Goal: Entertainment & Leisure: Consume media (video, audio)

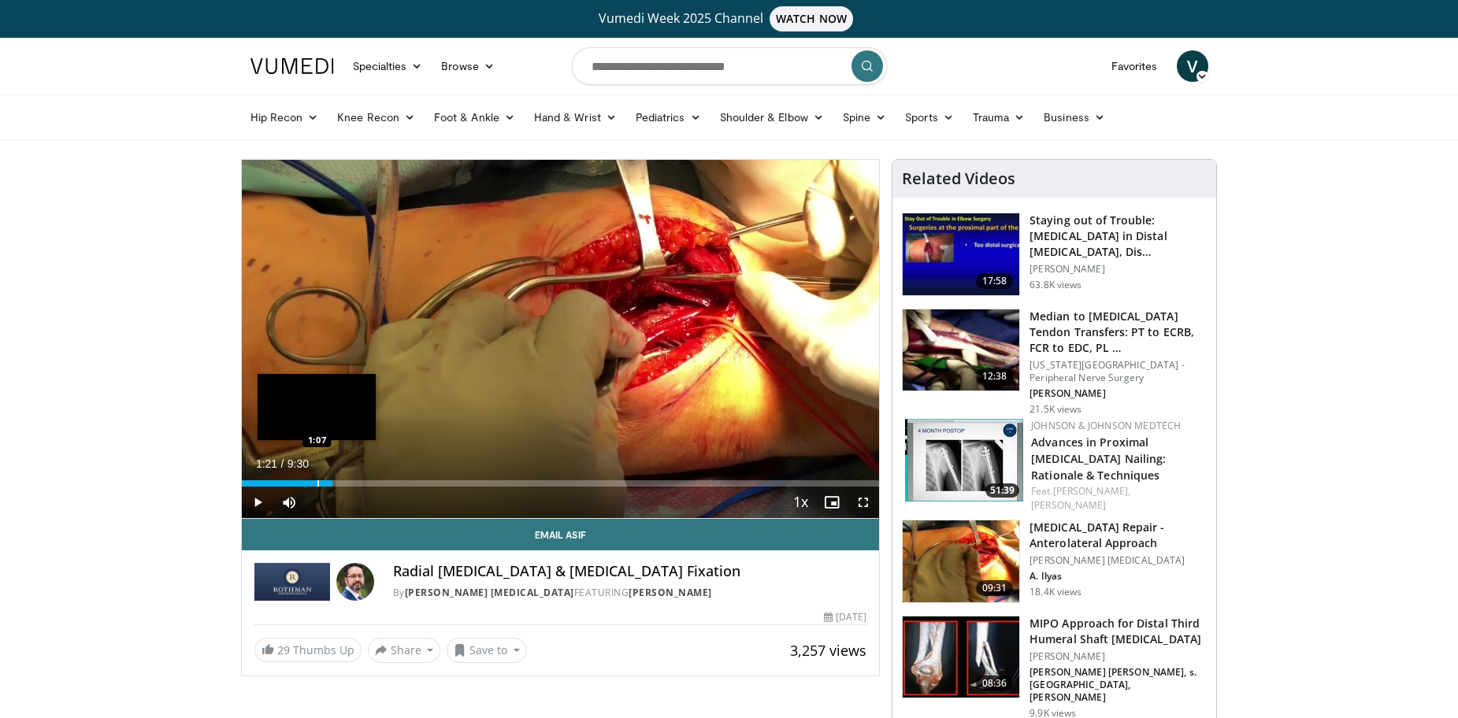
click at [317, 485] on div "Progress Bar" at bounding box center [318, 483] width 2 height 6
click at [258, 504] on span "Video Player" at bounding box center [257, 502] width 31 height 31
click at [865, 500] on span "Video Player" at bounding box center [862, 502] width 31 height 31
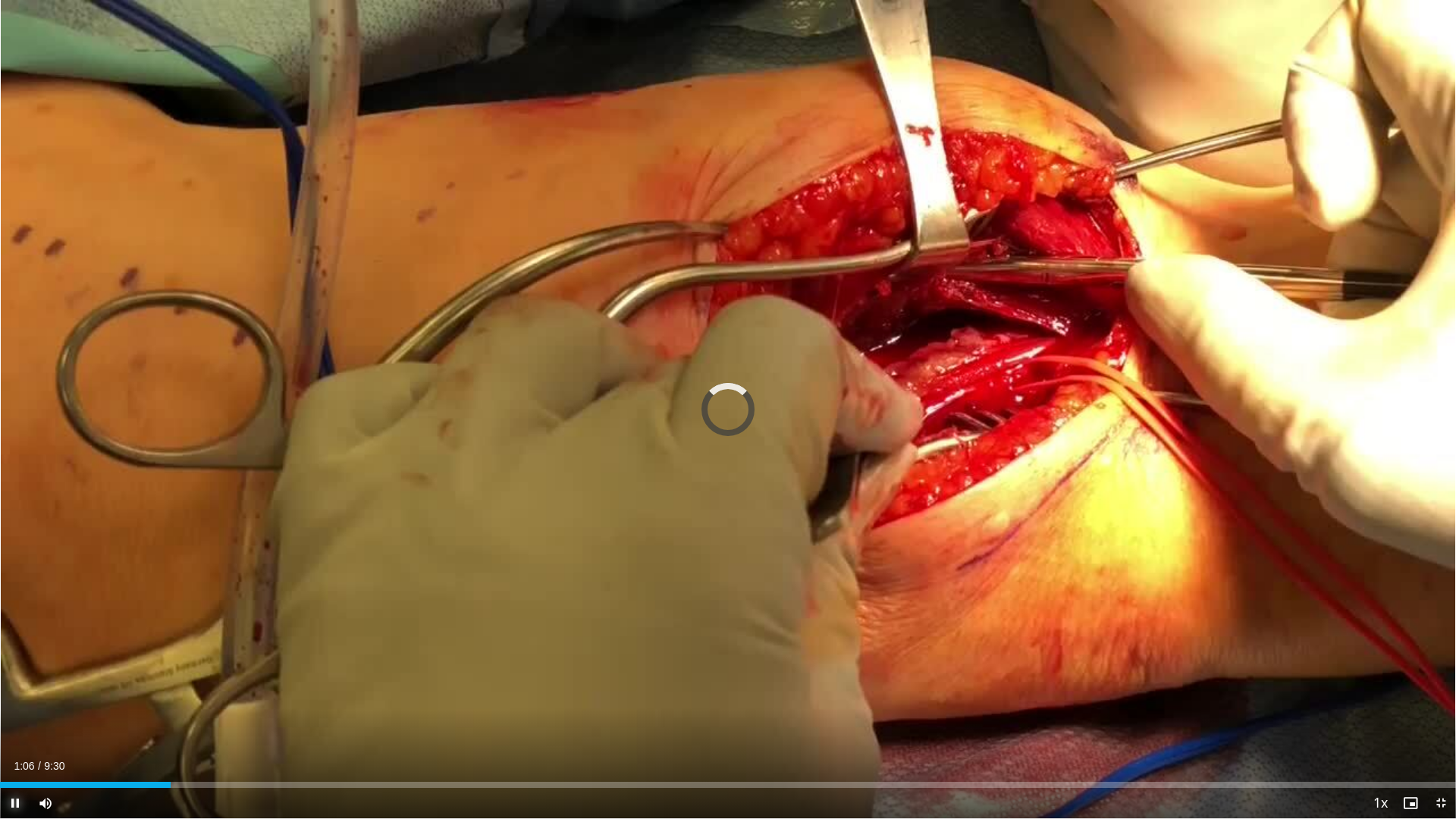
click at [13, 691] on span "Video Player" at bounding box center [14, 803] width 30 height 30
click at [15, 691] on span "Video Player" at bounding box center [14, 803] width 30 height 30
click at [1403, 691] on span "Video Player" at bounding box center [1440, 803] width 30 height 30
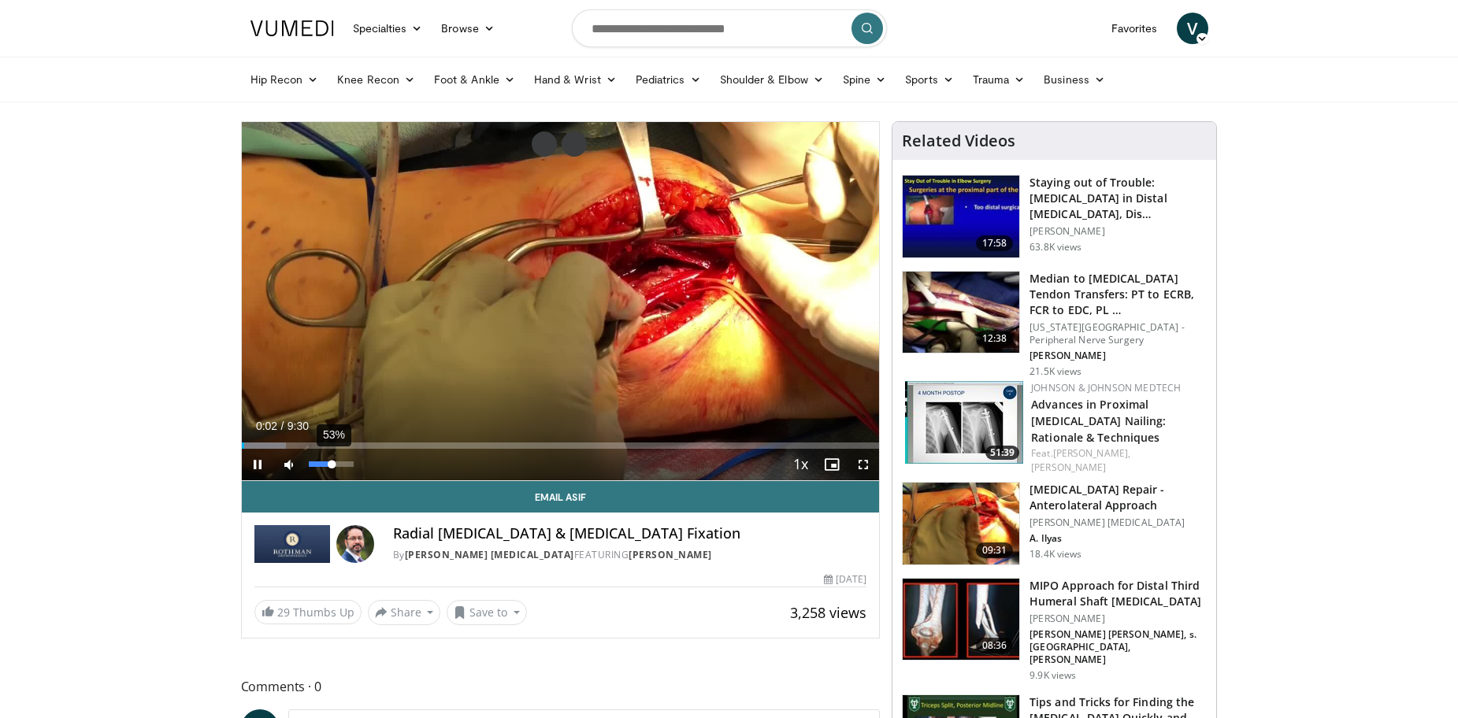
click at [332, 467] on div "53%" at bounding box center [331, 464] width 45 height 6
click at [870, 464] on span "Video Player" at bounding box center [862, 464] width 31 height 31
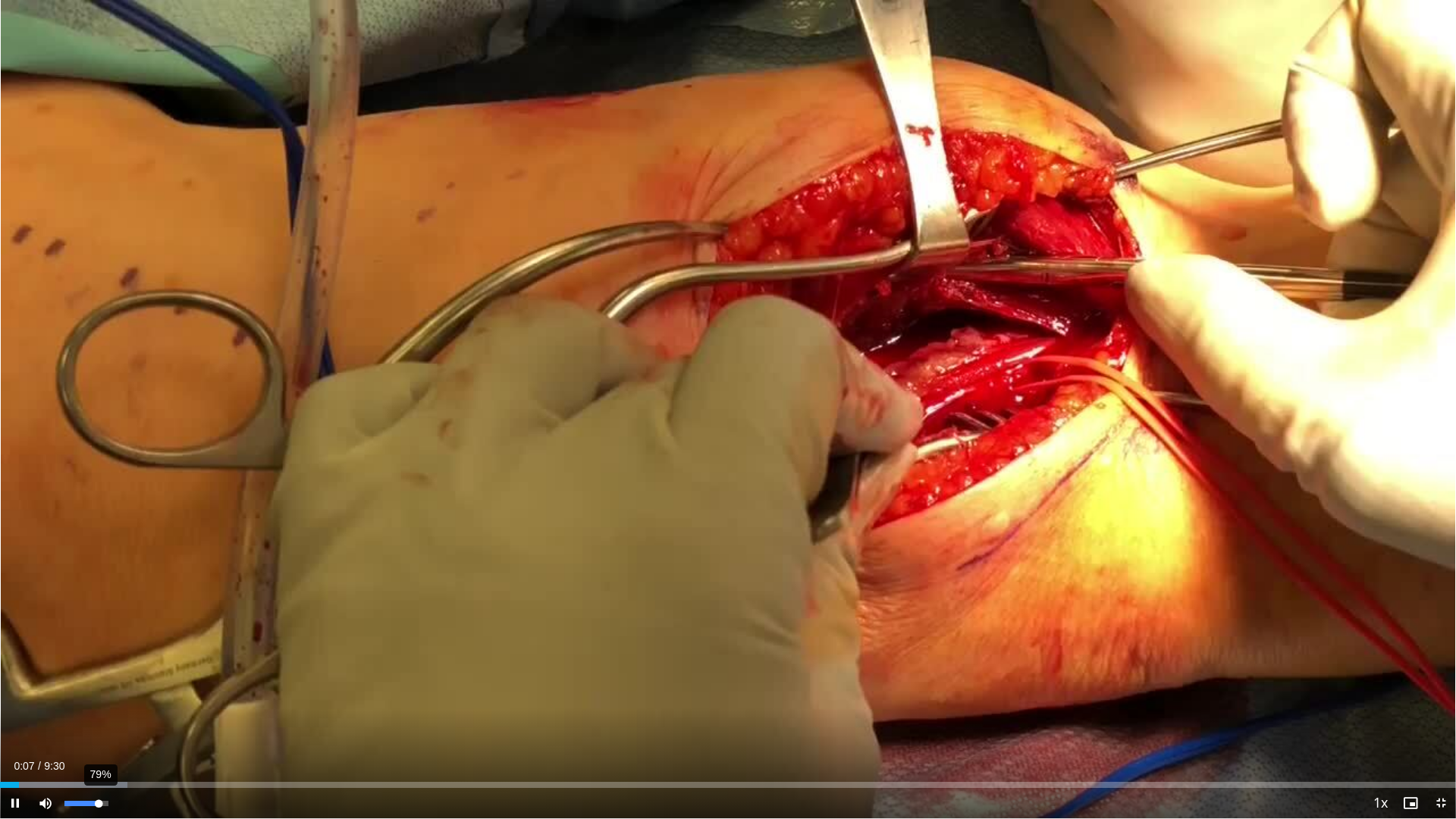
drag, startPoint x: 88, startPoint y: 808, endPoint x: 98, endPoint y: 808, distance: 10.0
click at [98, 691] on div "79%" at bounding box center [86, 803] width 53 height 30
click at [114, 691] on div "Loaded : 10.48% 0:11 0:44" at bounding box center [728, 780] width 1456 height 14
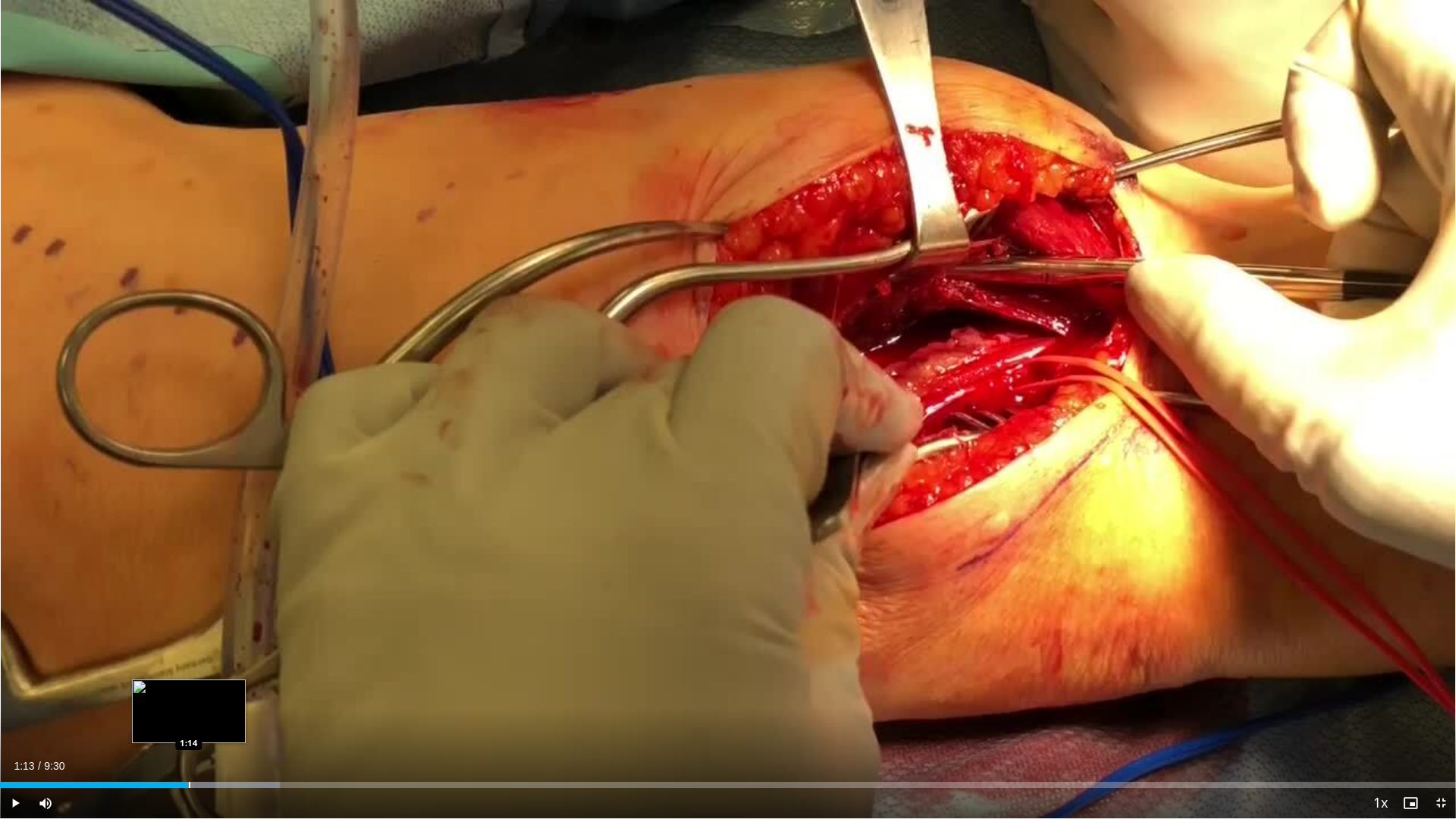
click at [188, 691] on div "Loaded : 19.23% 1:13 1:14" at bounding box center [728, 785] width 1456 height 6
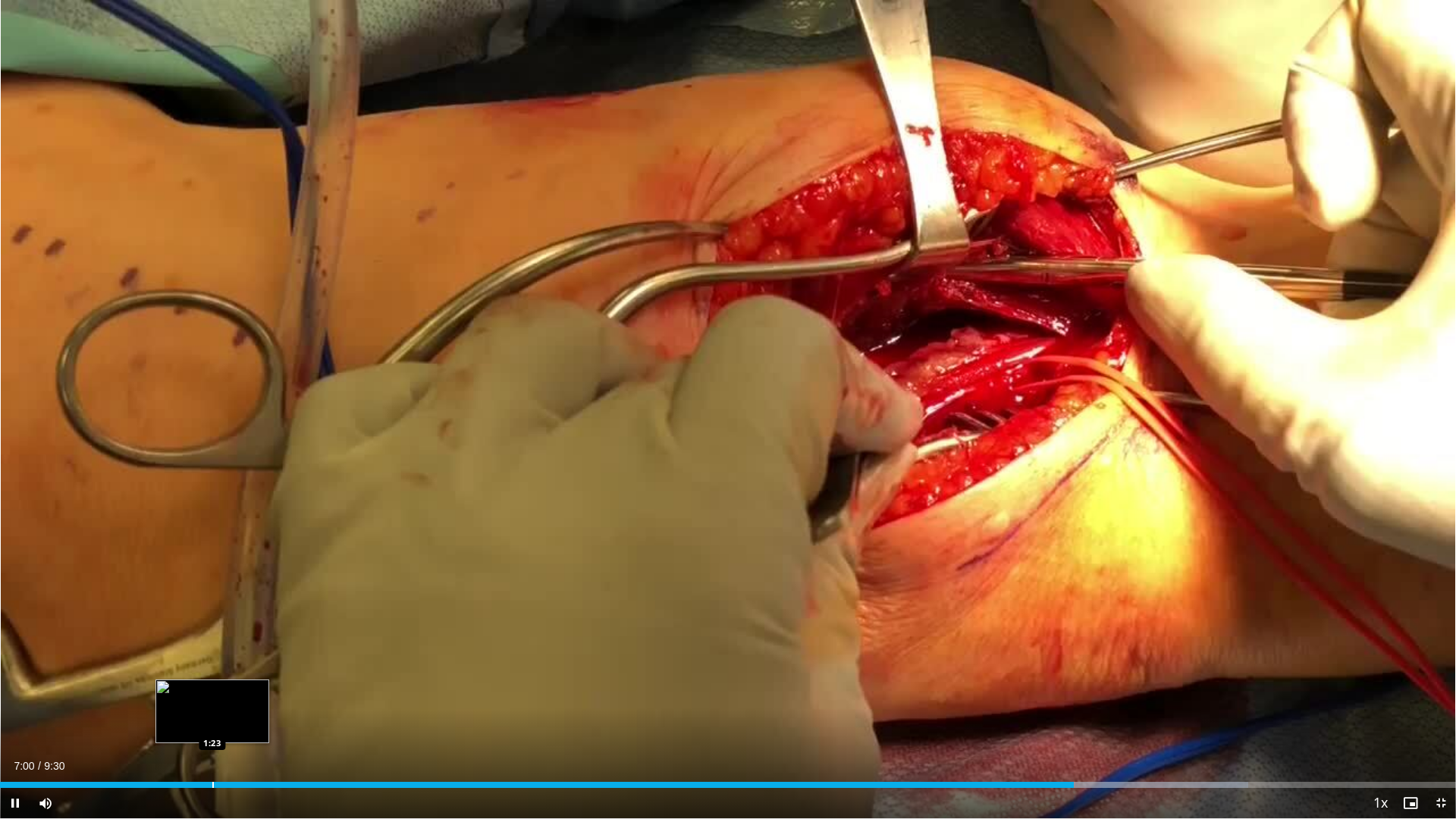
click at [213, 691] on div "Progress Bar" at bounding box center [213, 785] width 2 height 6
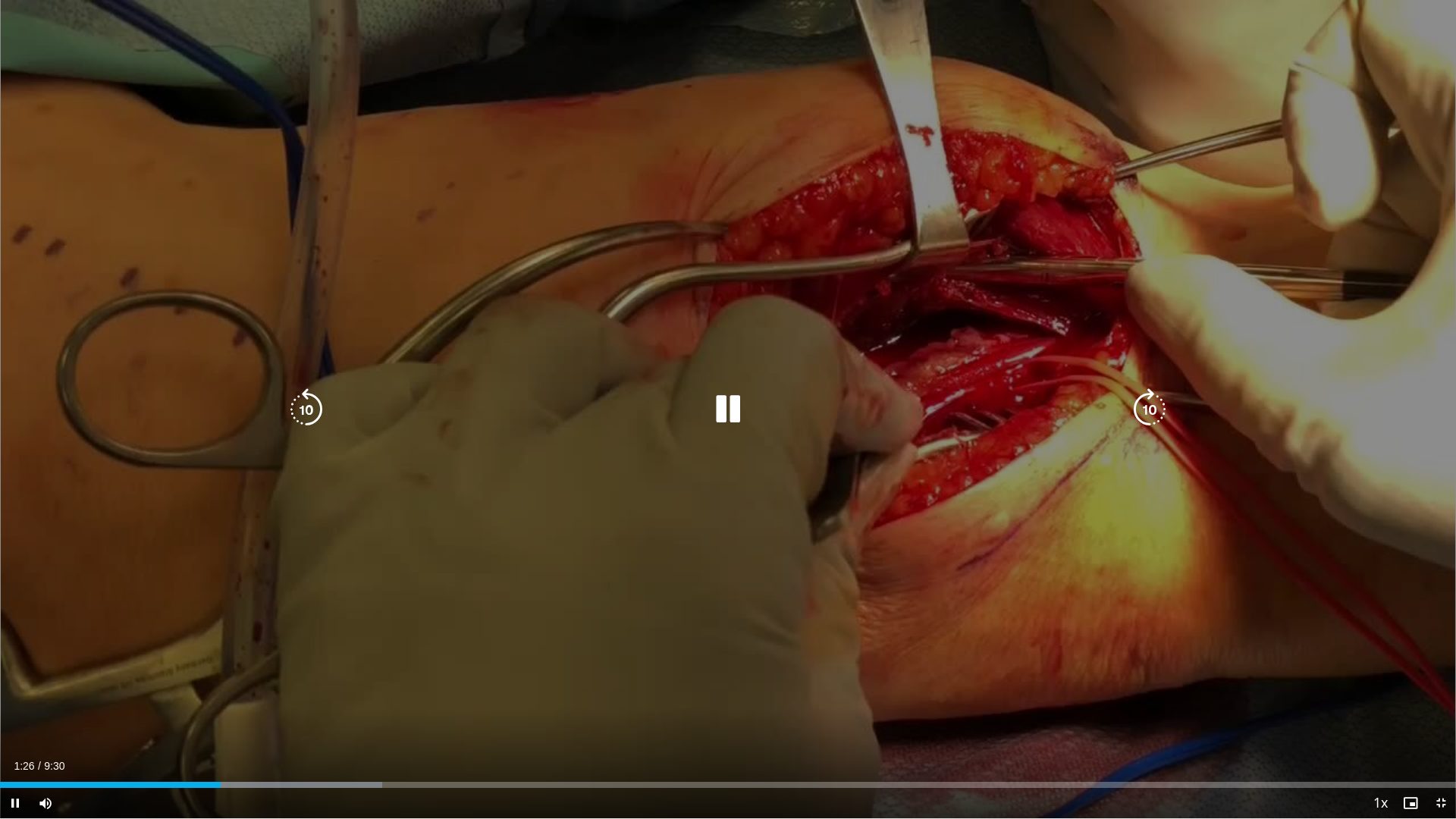
click at [712, 415] on icon "Video Player" at bounding box center [728, 410] width 42 height 42
click at [726, 412] on icon "Video Player" at bounding box center [728, 410] width 42 height 42
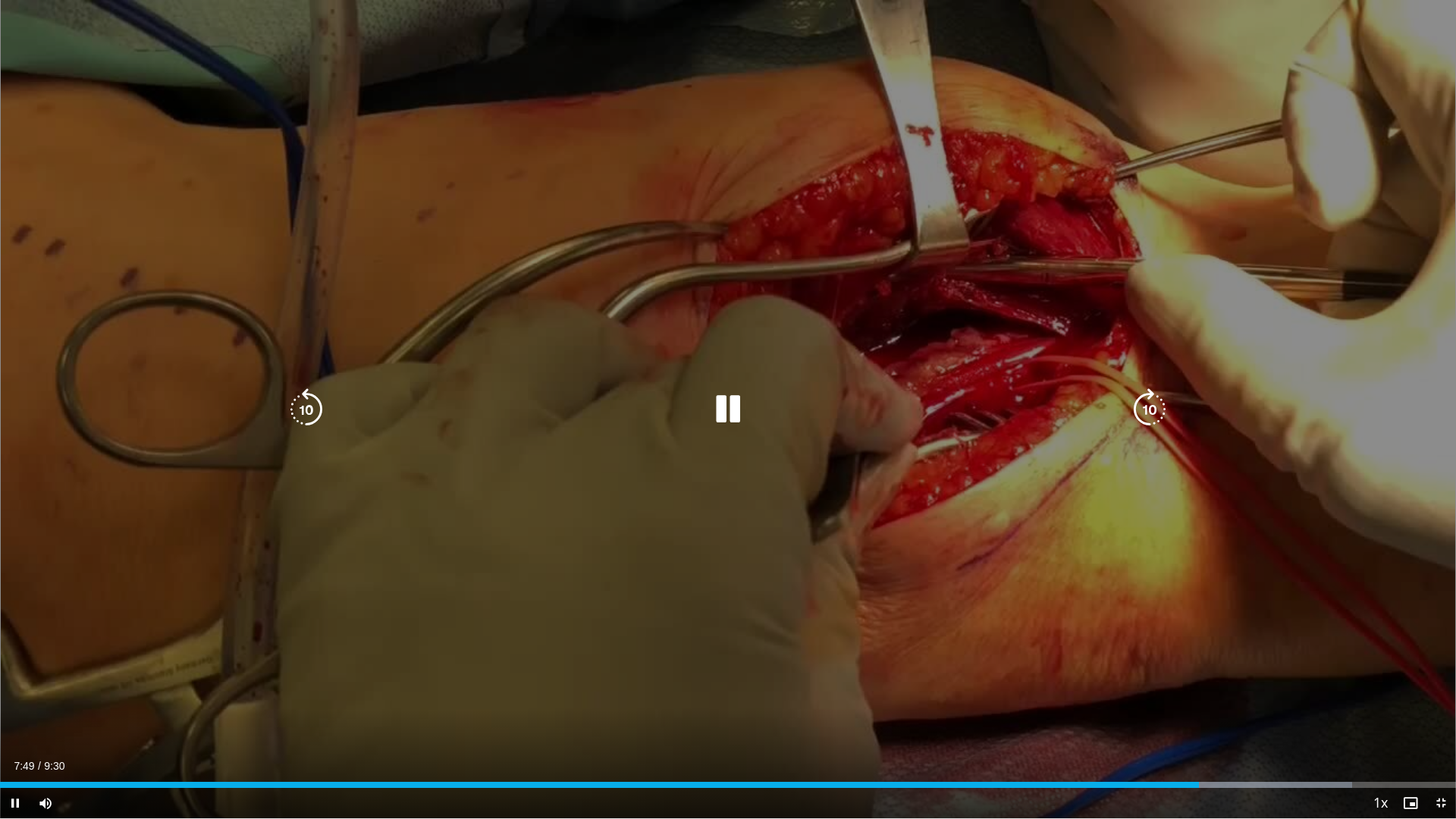
click at [737, 398] on icon "Video Player" at bounding box center [728, 410] width 42 height 42
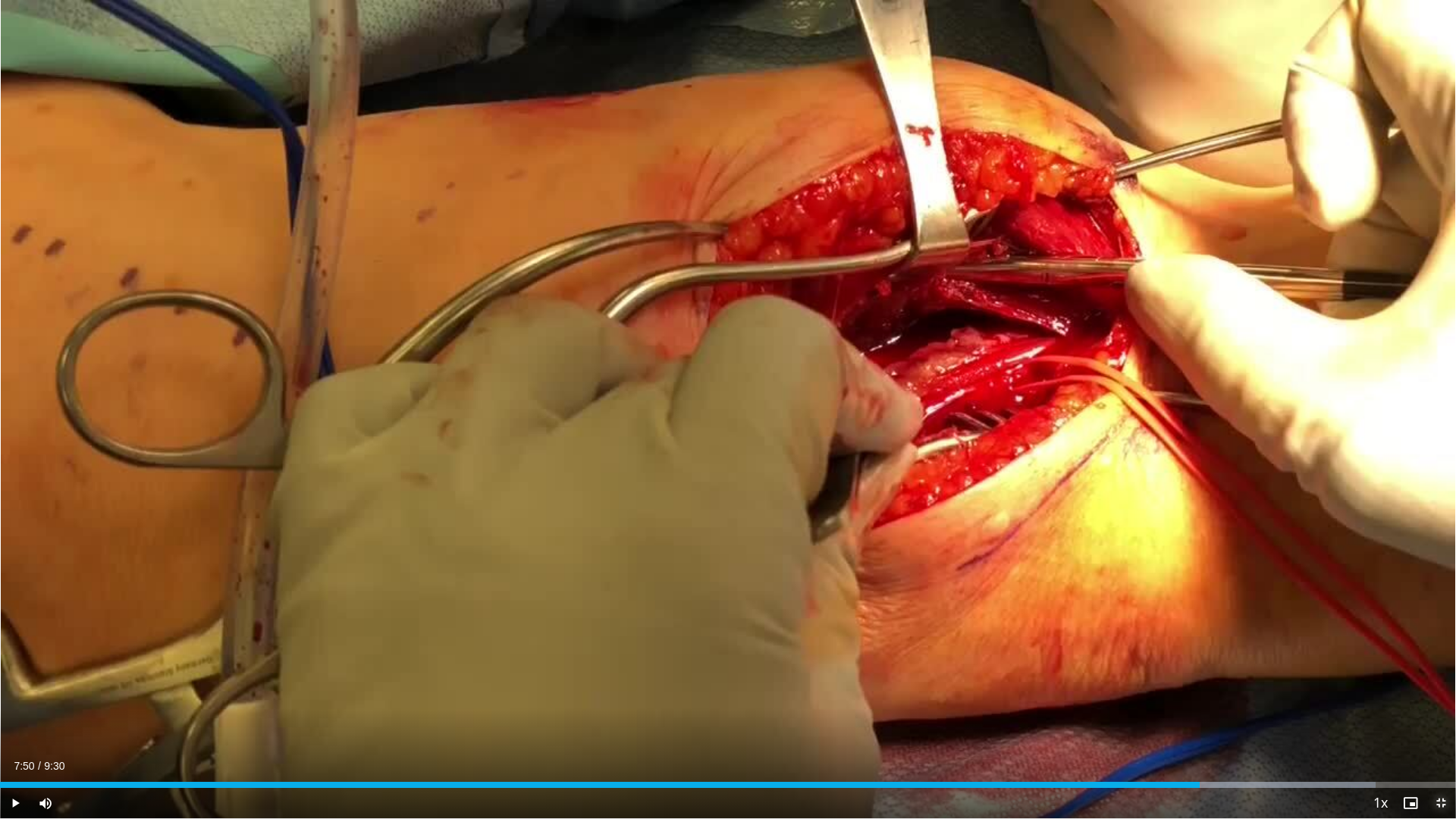
click at [1403, 691] on span "Video Player" at bounding box center [1440, 803] width 30 height 30
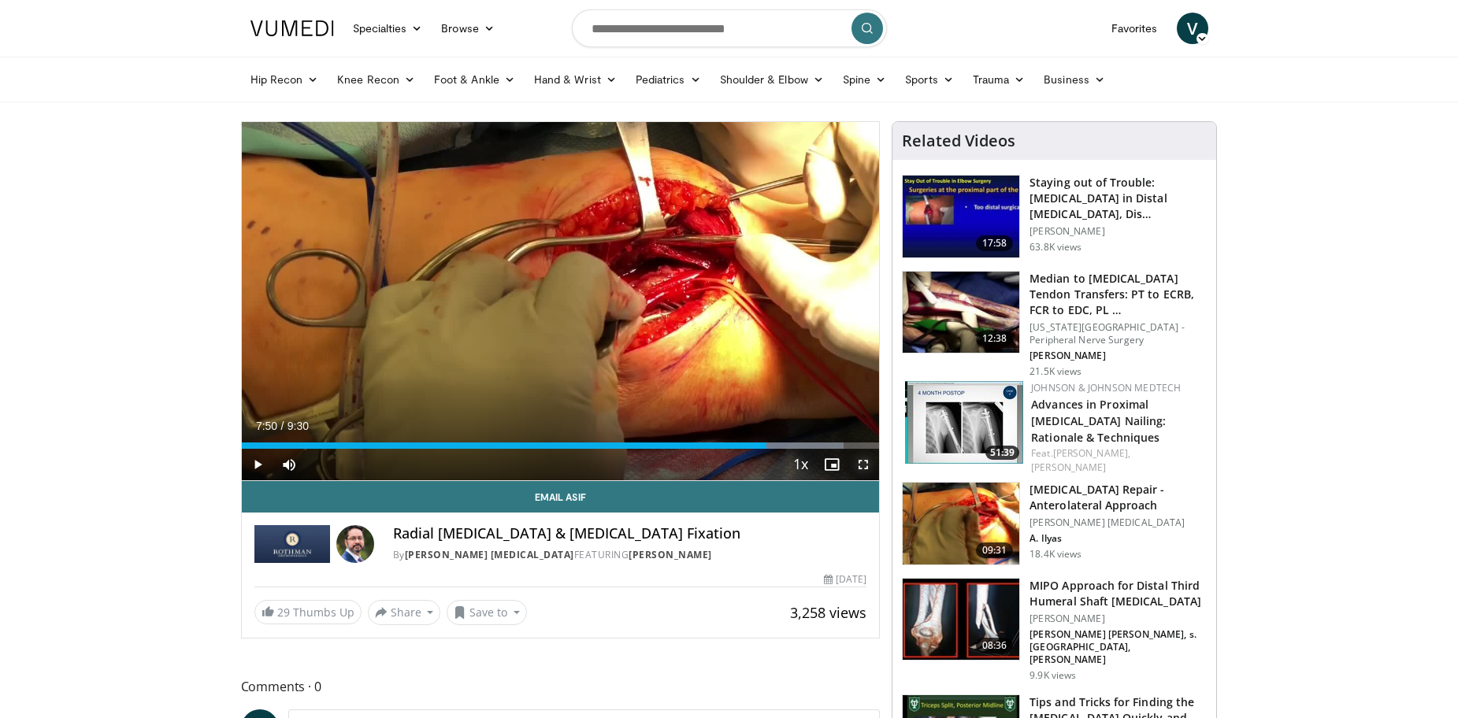
click at [865, 467] on span "Video Player" at bounding box center [862, 464] width 31 height 31
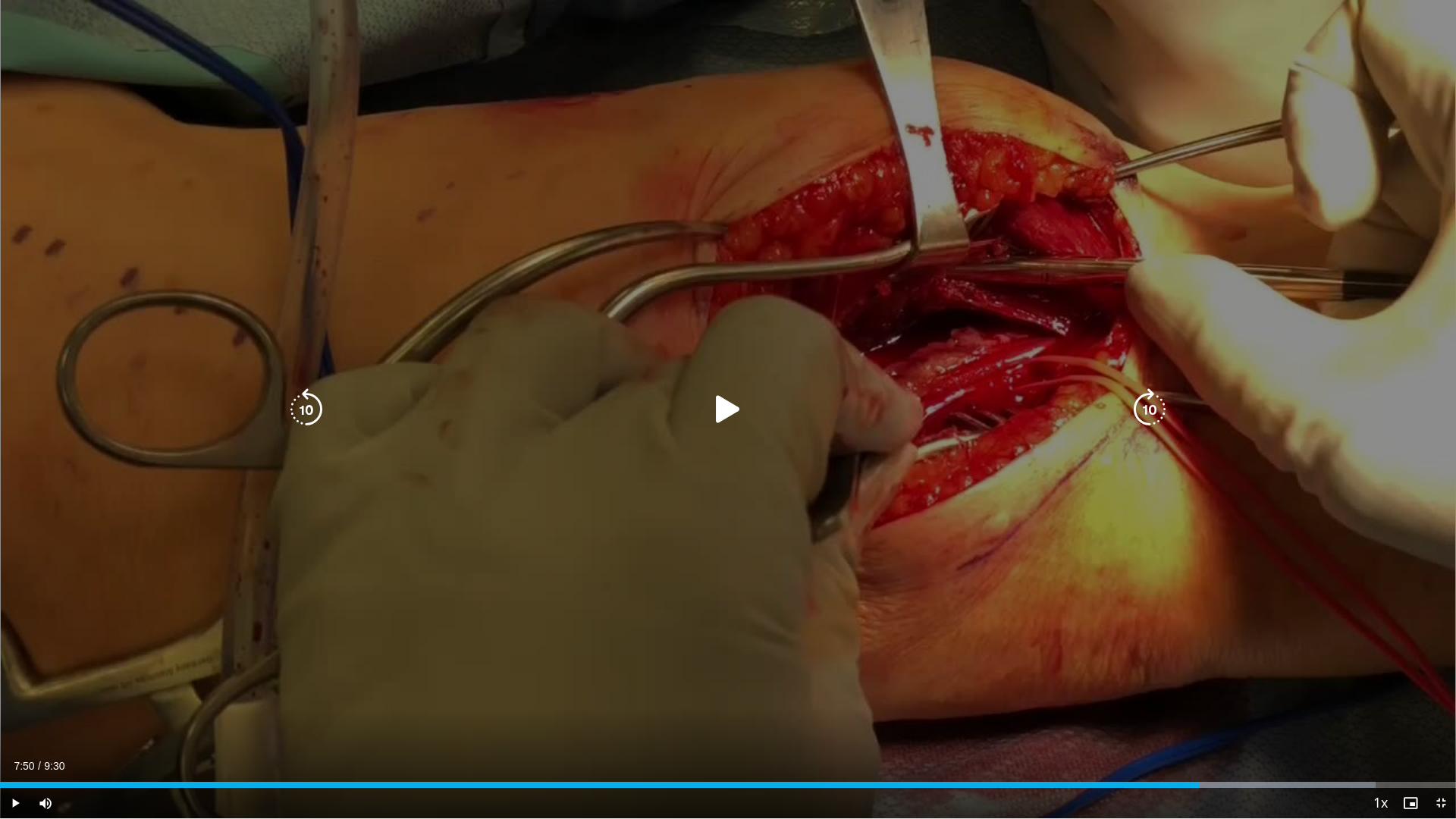
click at [723, 402] on icon "Video Player" at bounding box center [728, 410] width 42 height 42
click at [869, 341] on div "10 seconds Tap to unmute" at bounding box center [728, 410] width 1456 height 819
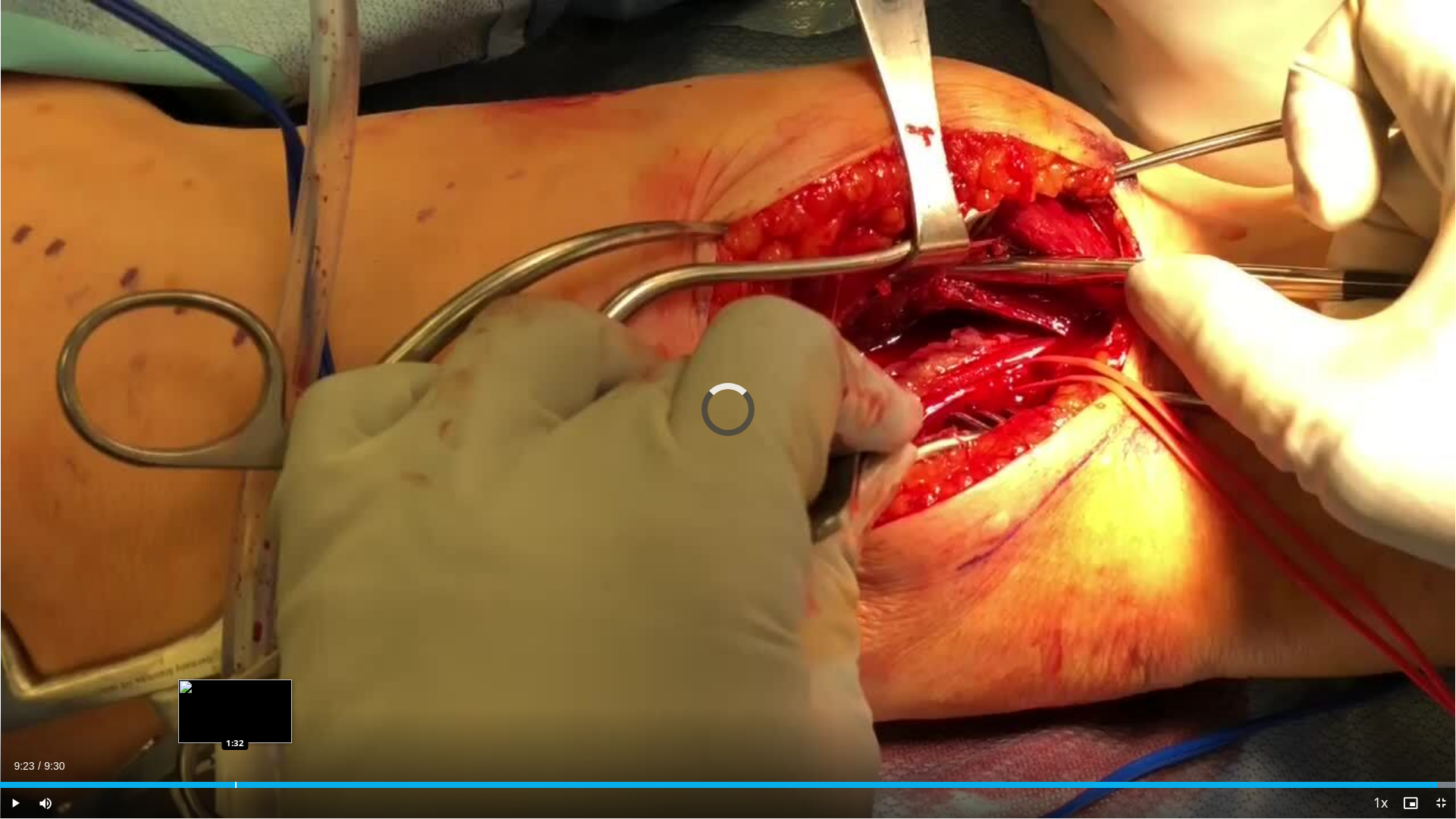
click at [234, 691] on div "9:23" at bounding box center [718, 785] width 1438 height 6
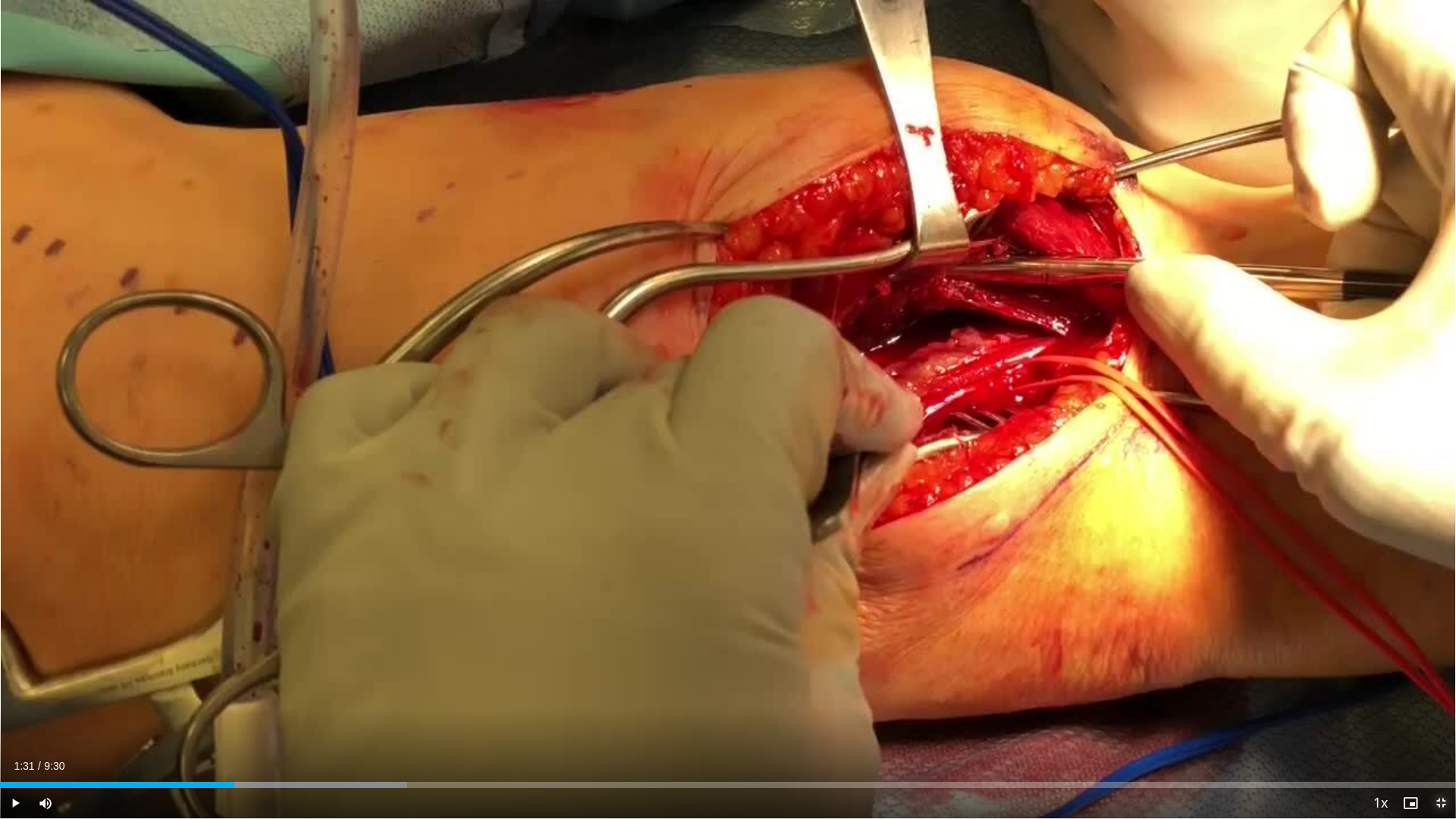
click at [1403, 691] on span "Video Player" at bounding box center [1440, 803] width 30 height 30
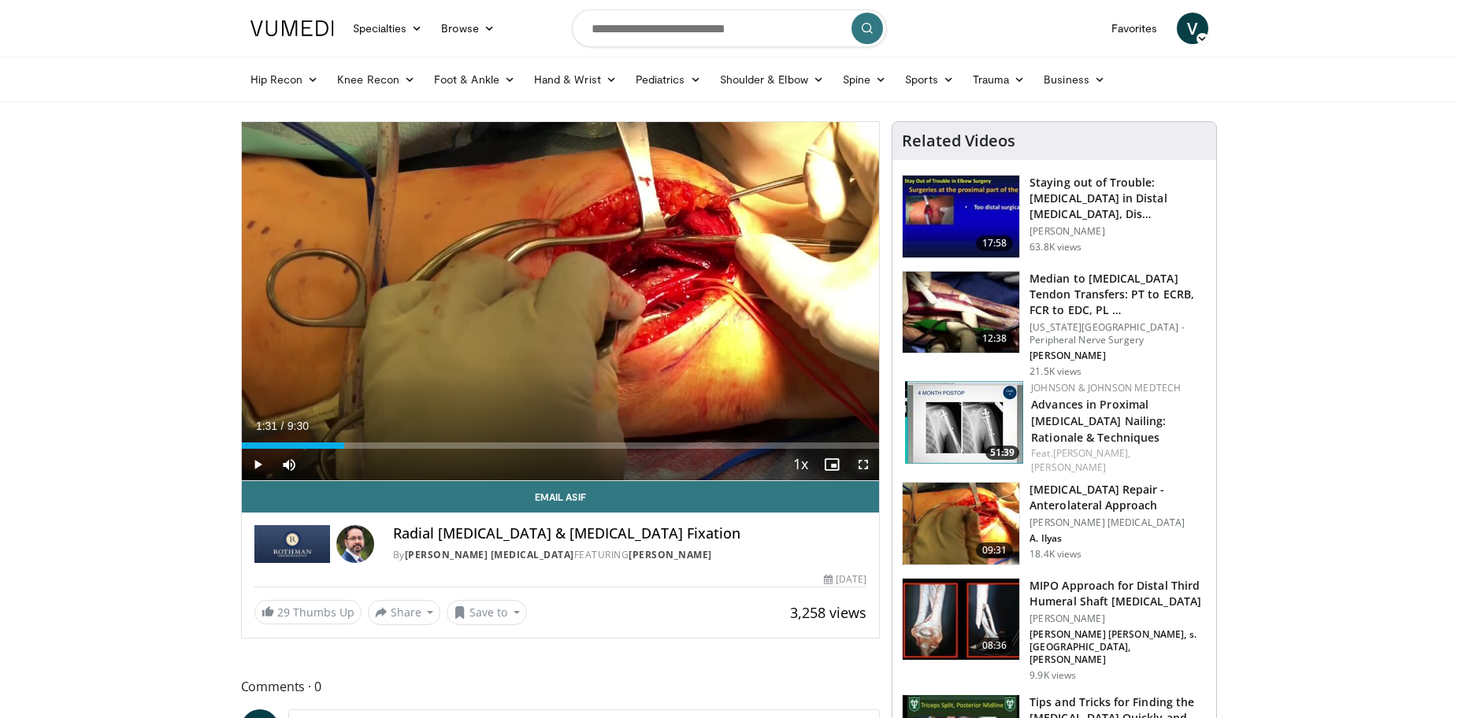
click at [861, 461] on span "Video Player" at bounding box center [862, 464] width 31 height 31
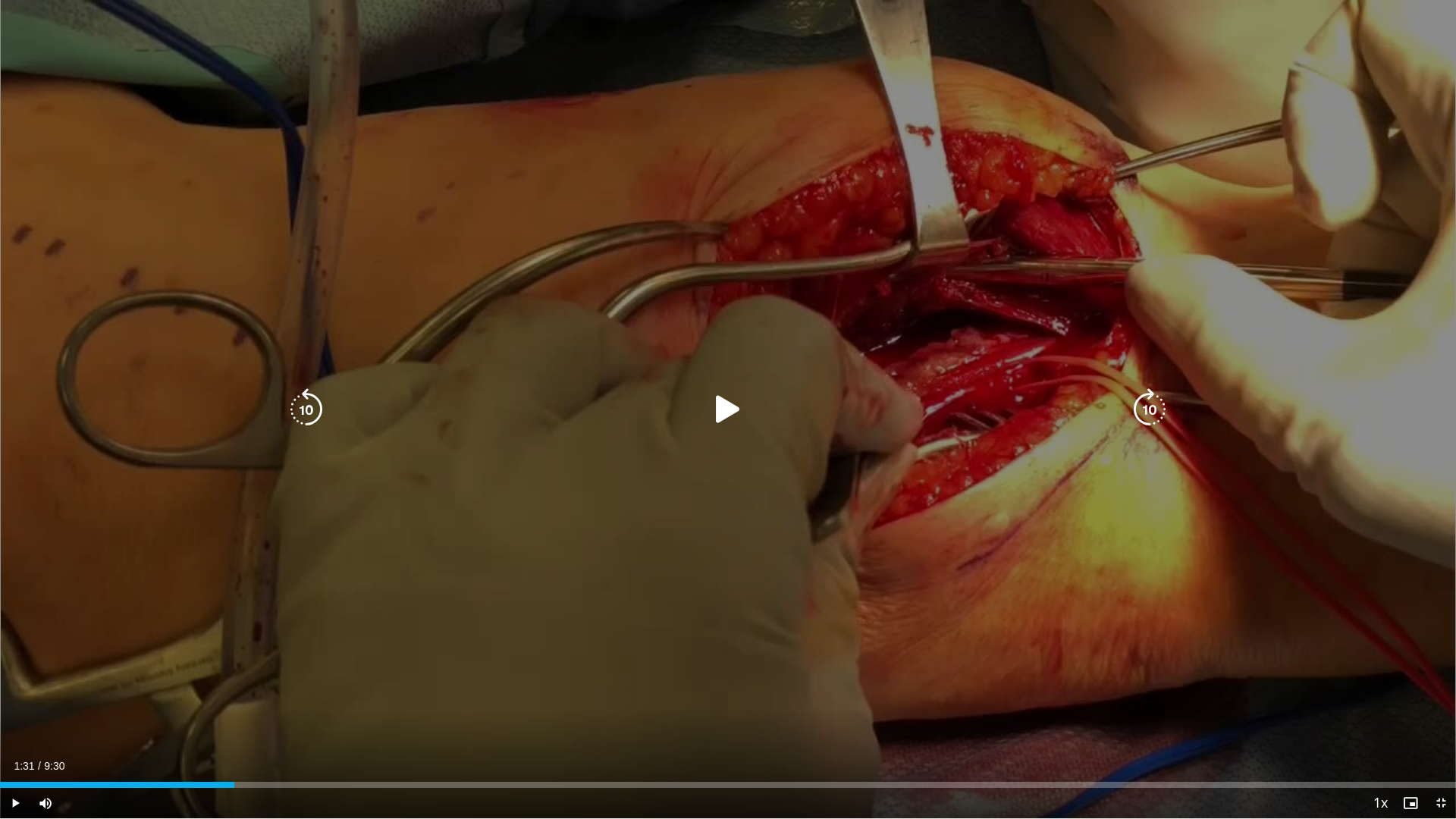
click at [728, 409] on icon "Video Player" at bounding box center [728, 410] width 42 height 42
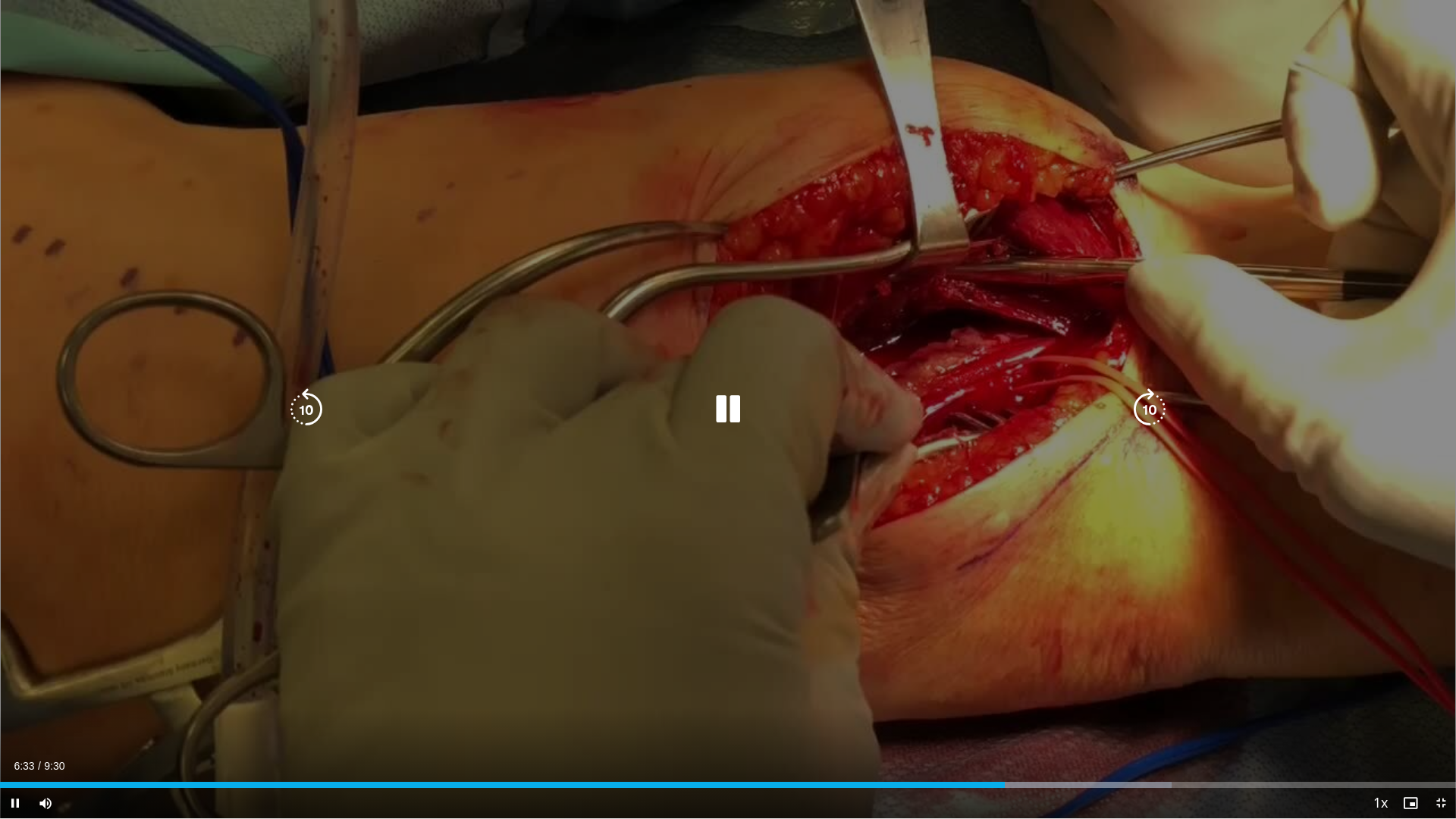
click at [733, 415] on icon "Video Player" at bounding box center [728, 410] width 42 height 42
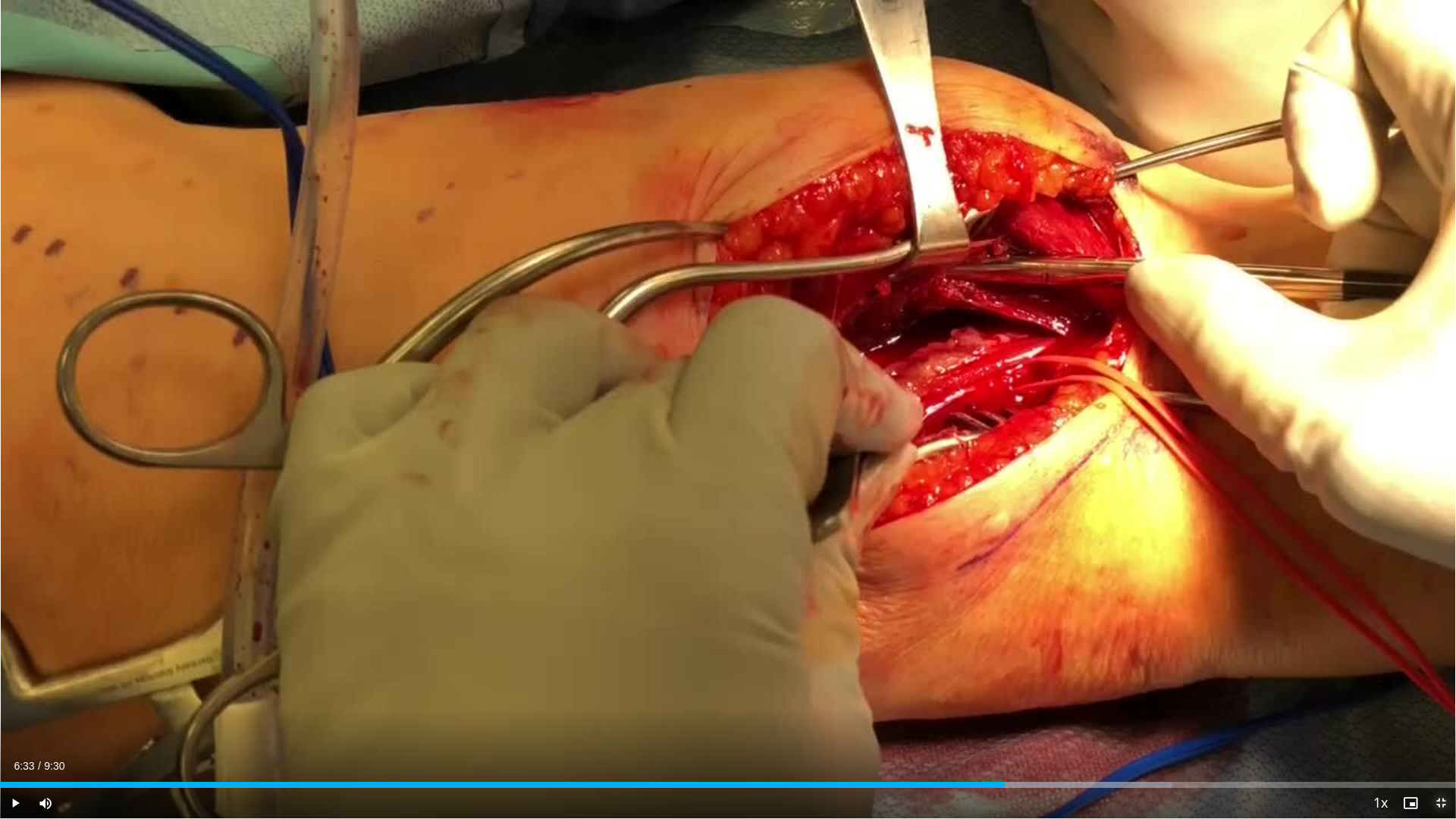
click at [1403, 691] on span "Video Player" at bounding box center [1440, 803] width 30 height 30
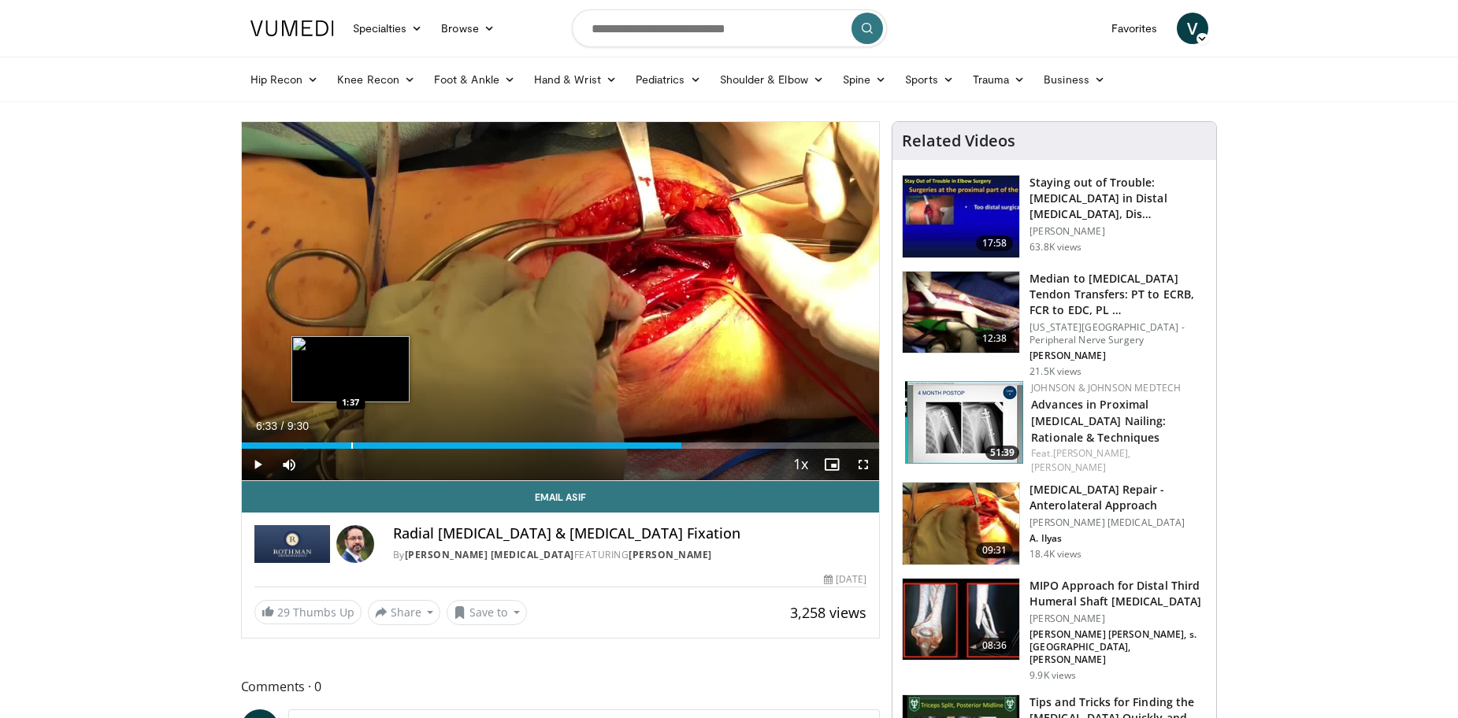
click at [349, 443] on div "6:33" at bounding box center [462, 446] width 440 height 6
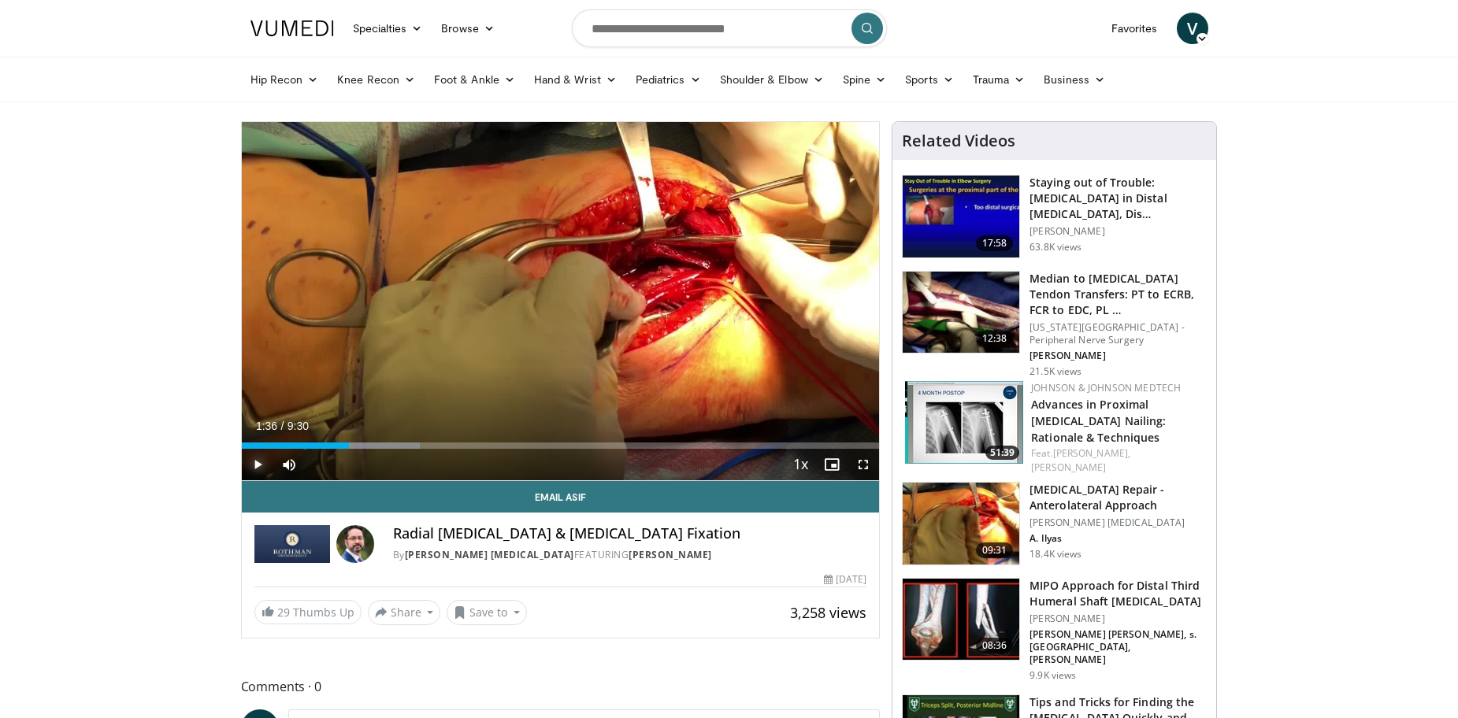
click at [254, 463] on span "Video Player" at bounding box center [257, 464] width 31 height 31
click at [863, 465] on span "Video Player" at bounding box center [862, 464] width 31 height 31
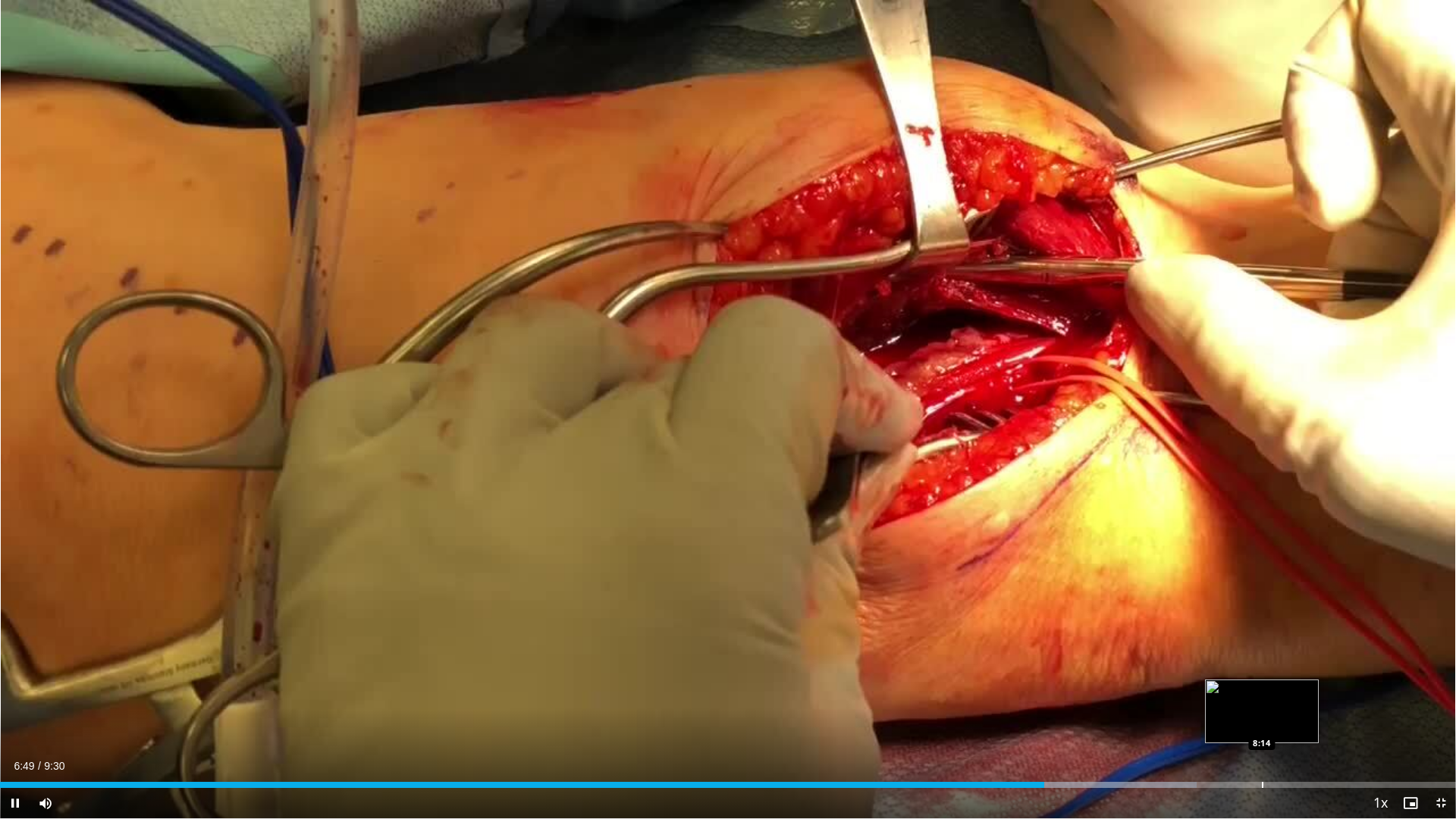
click at [1261, 691] on div "Loaded : 82.21% 6:49 8:14" at bounding box center [728, 780] width 1456 height 14
click at [1232, 691] on div "Loaded : 97.95% 8:15 8:02" at bounding box center [728, 780] width 1456 height 14
click at [1183, 691] on div "Current Time 8:03 / Duration 9:30 Pause Skip Backward Skip Forward Mute 33% Loa…" at bounding box center [728, 803] width 1456 height 30
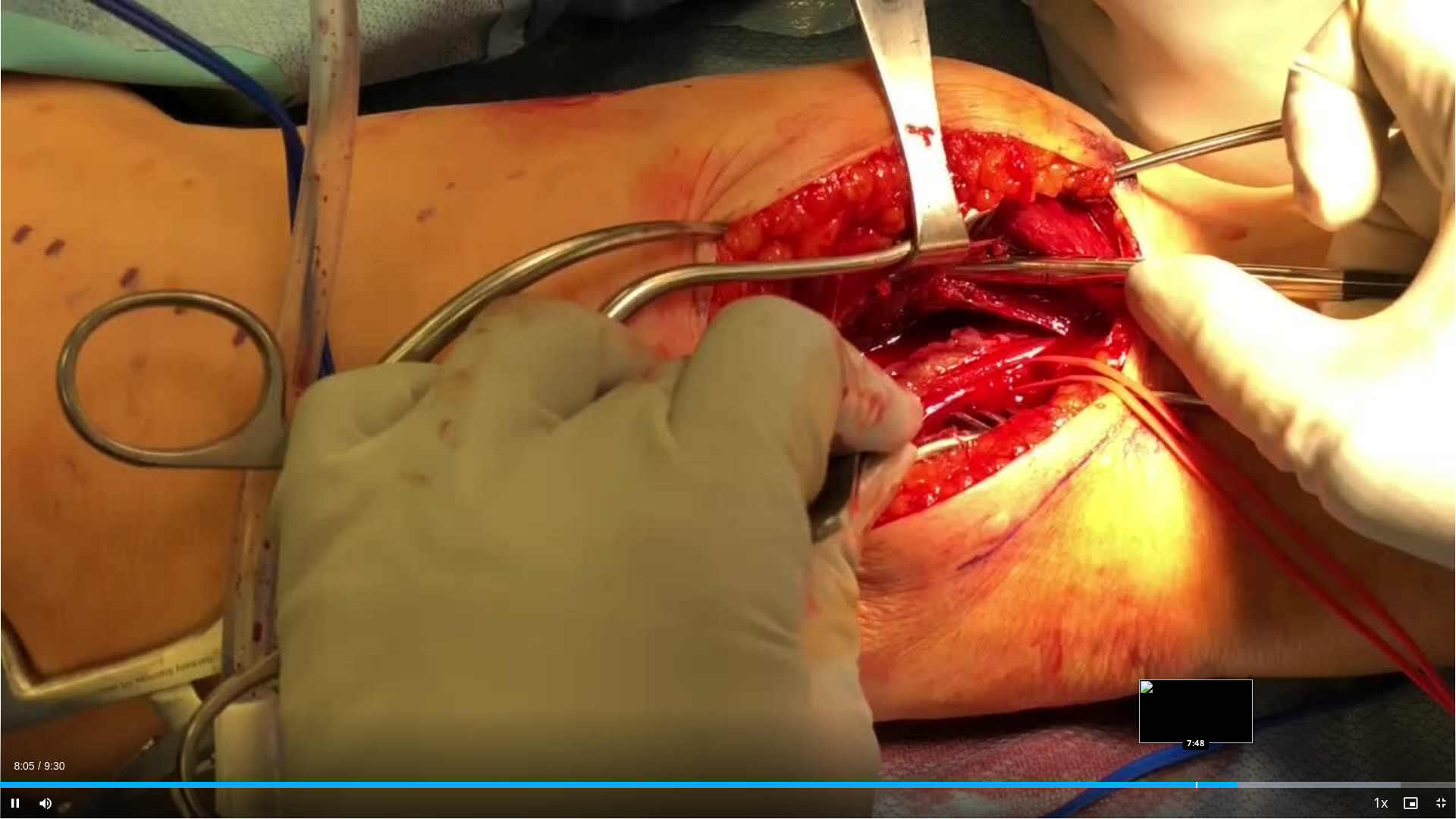
click at [1196, 691] on div "Loaded : 96.20% 8:05 7:48" at bounding box center [728, 780] width 1456 height 14
click at [1177, 691] on div "Loaded : 92.86% 7:50 7:41" at bounding box center [728, 785] width 1456 height 6
click at [1163, 691] on div "7:42" at bounding box center [590, 785] width 1181 height 6
click at [1142, 691] on div "7:37" at bounding box center [584, 785] width 1167 height 6
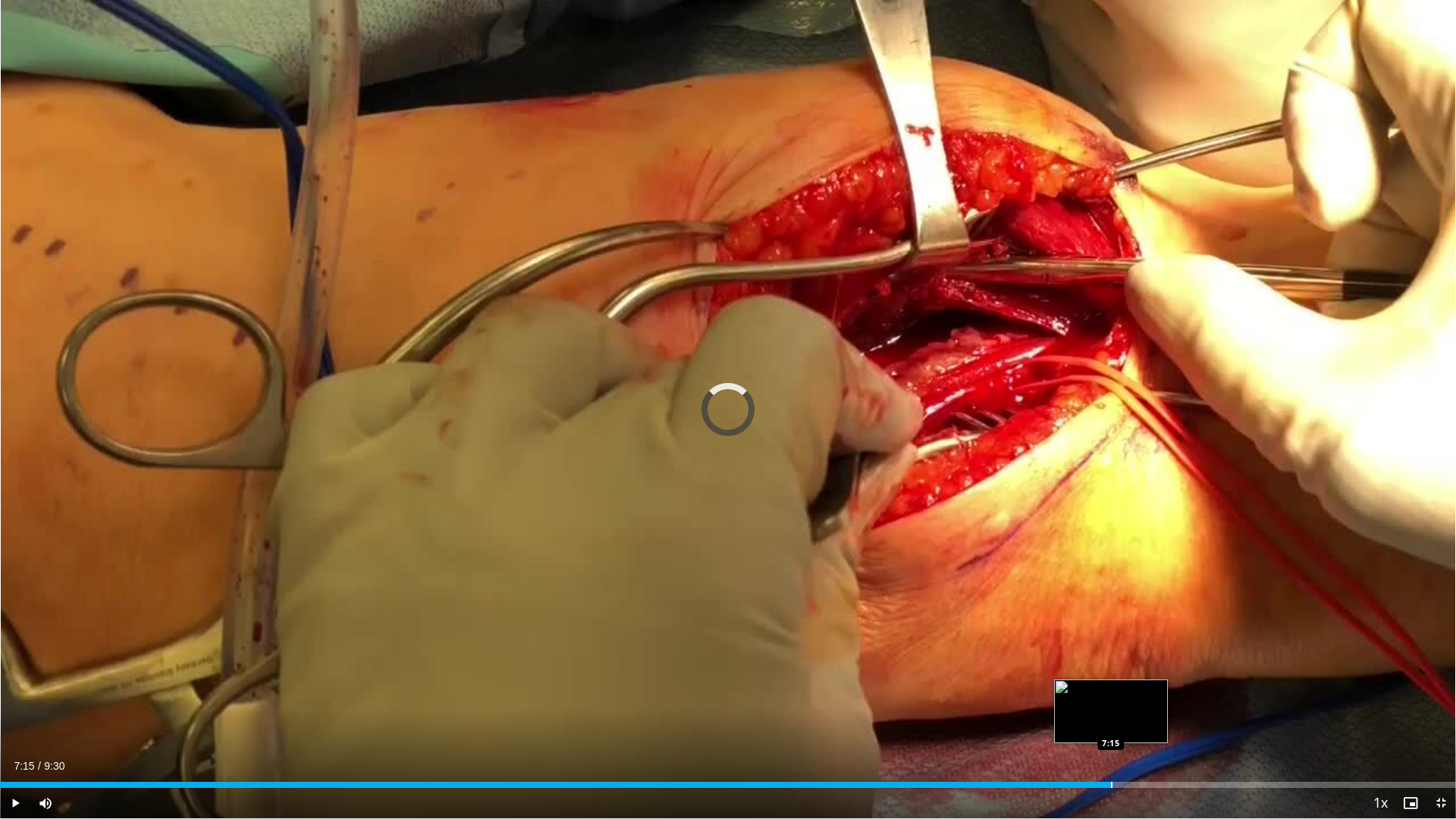
click at [1111, 691] on div "Loaded : 0.00% 7:30 7:15" at bounding box center [728, 780] width 1456 height 14
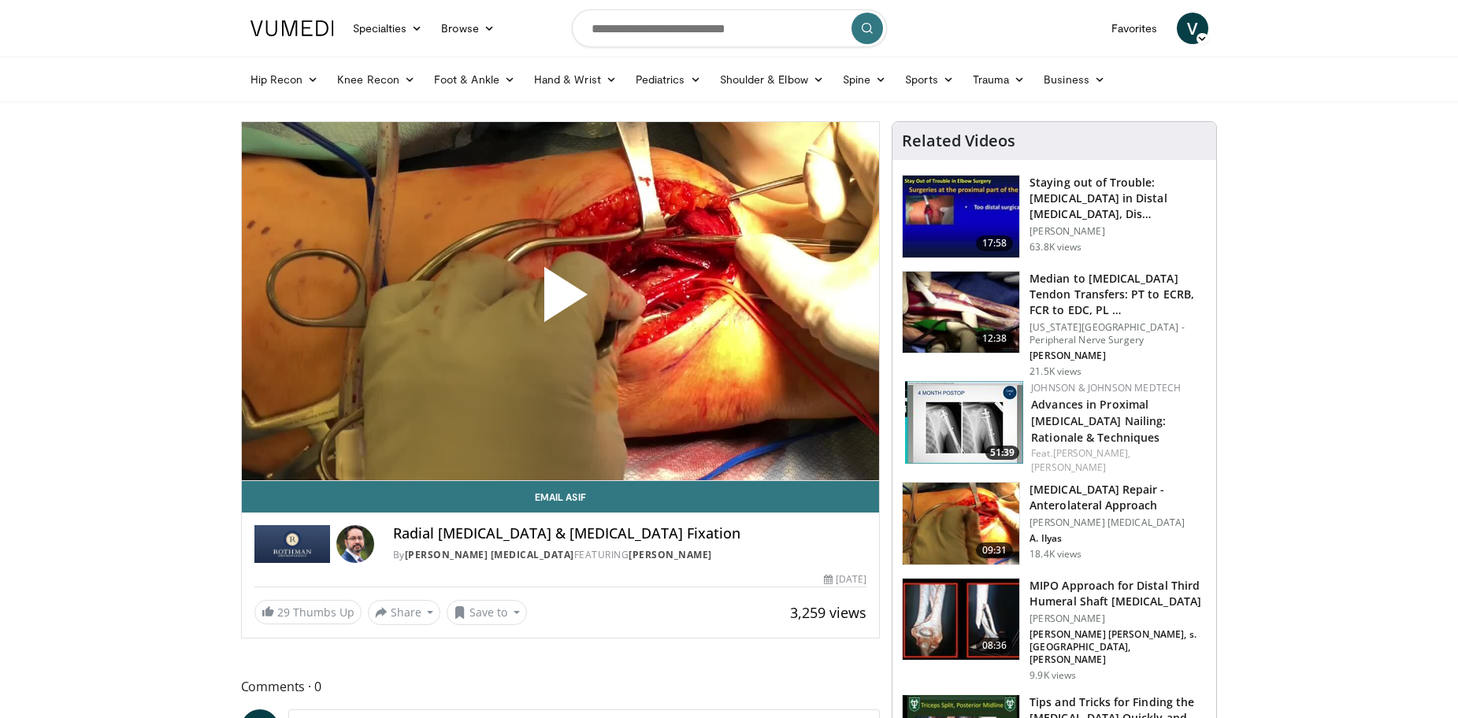
click at [560, 301] on span "Video Player" at bounding box center [560, 301] width 0 height 0
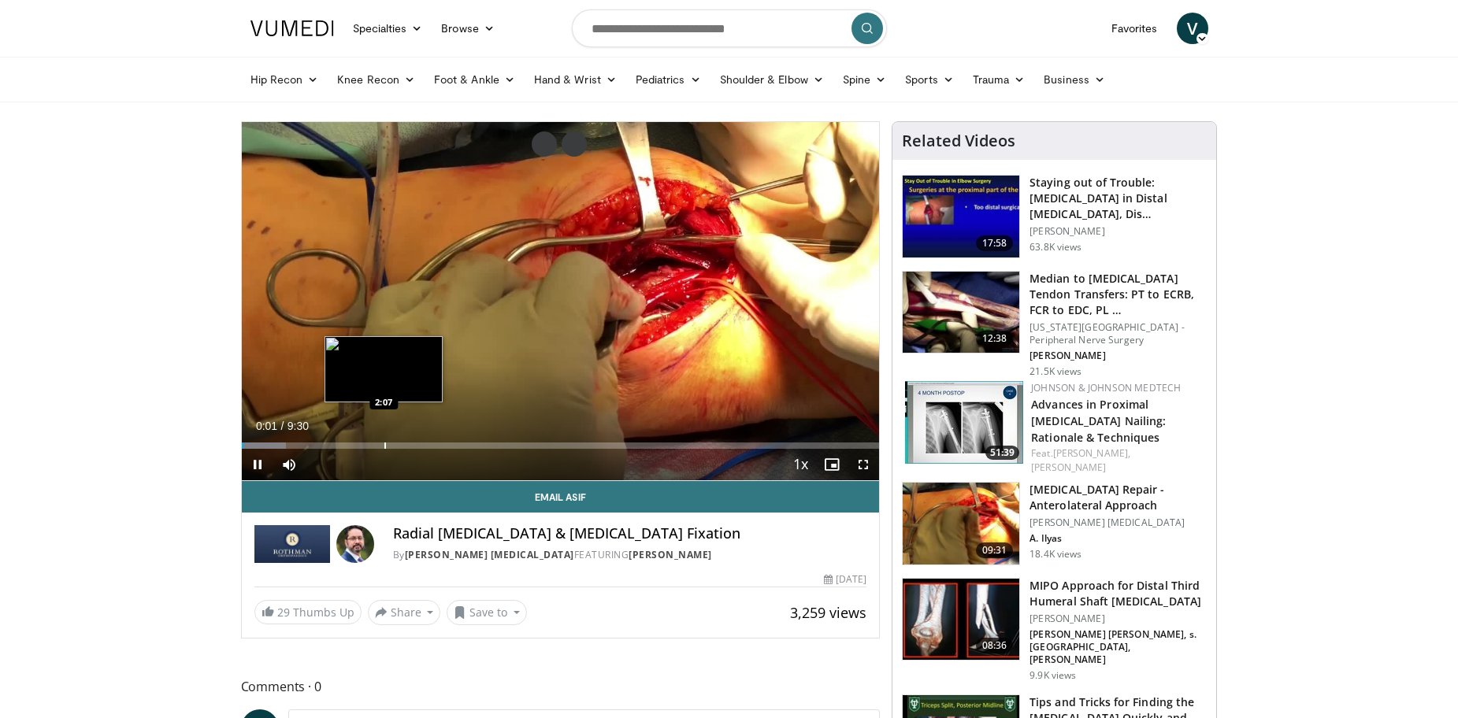
click at [384, 446] on div "Progress Bar" at bounding box center [385, 446] width 2 height 6
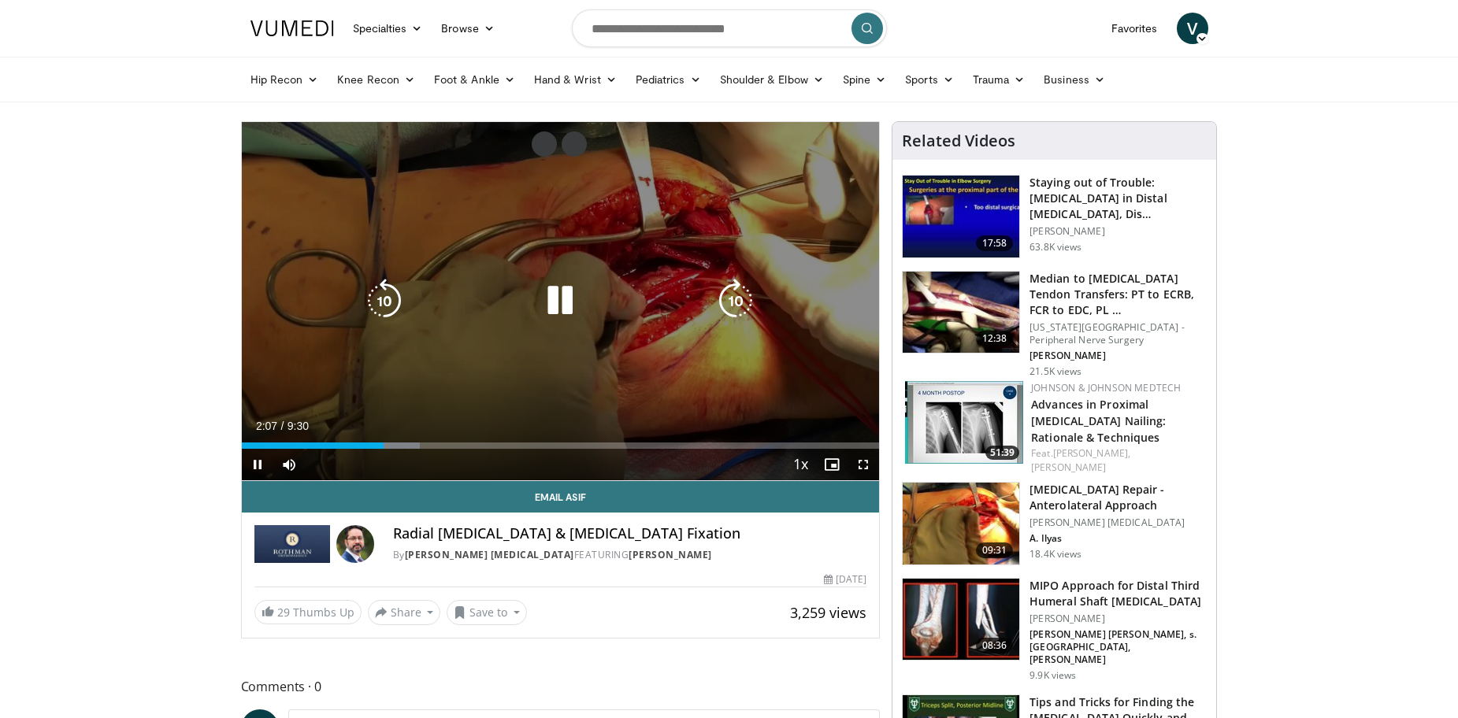
click at [636, 301] on div "Video Player" at bounding box center [560, 300] width 383 height 31
click at [554, 301] on icon "Video Player" at bounding box center [560, 301] width 44 height 44
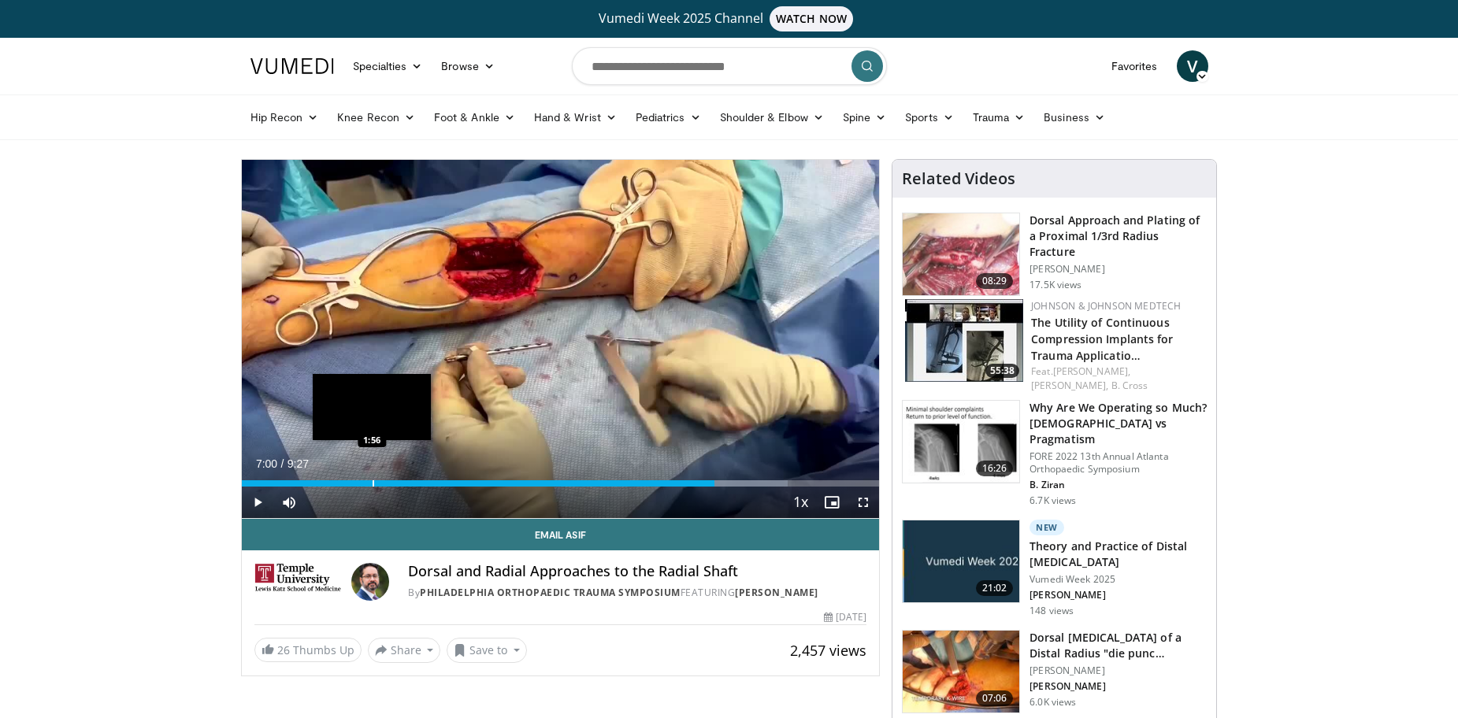
click at [372, 480] on div "Progress Bar" at bounding box center [373, 483] width 2 height 6
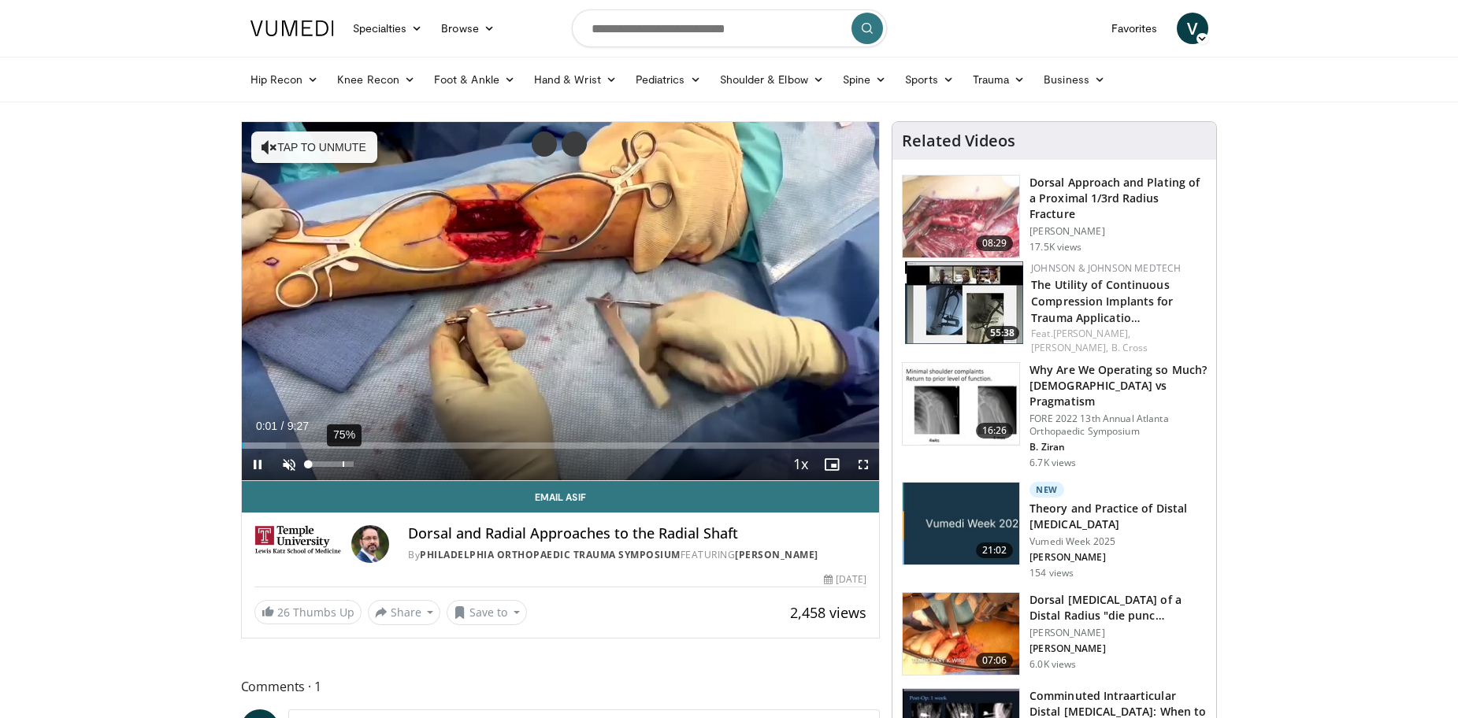
click at [344, 468] on div "75%" at bounding box center [331, 464] width 55 height 31
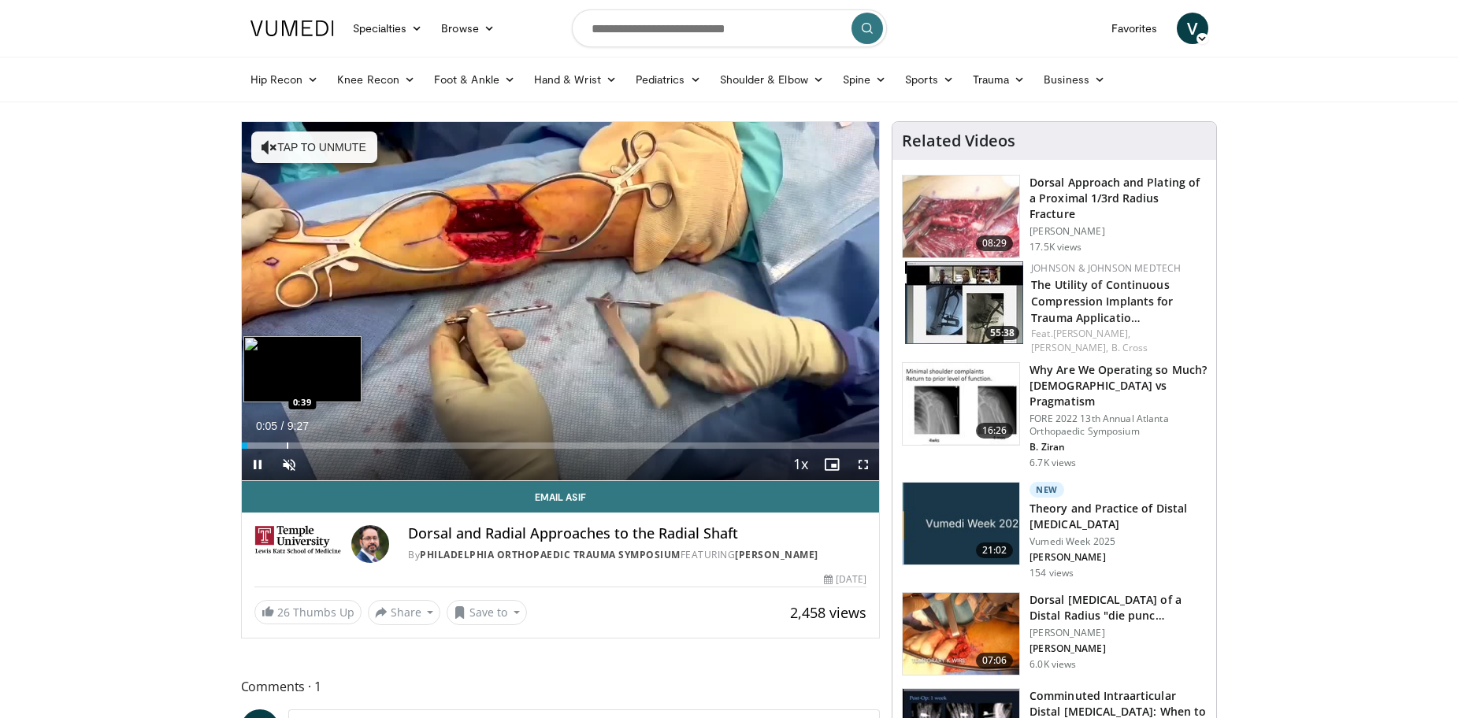
click at [287, 443] on div "Progress Bar" at bounding box center [288, 446] width 2 height 6
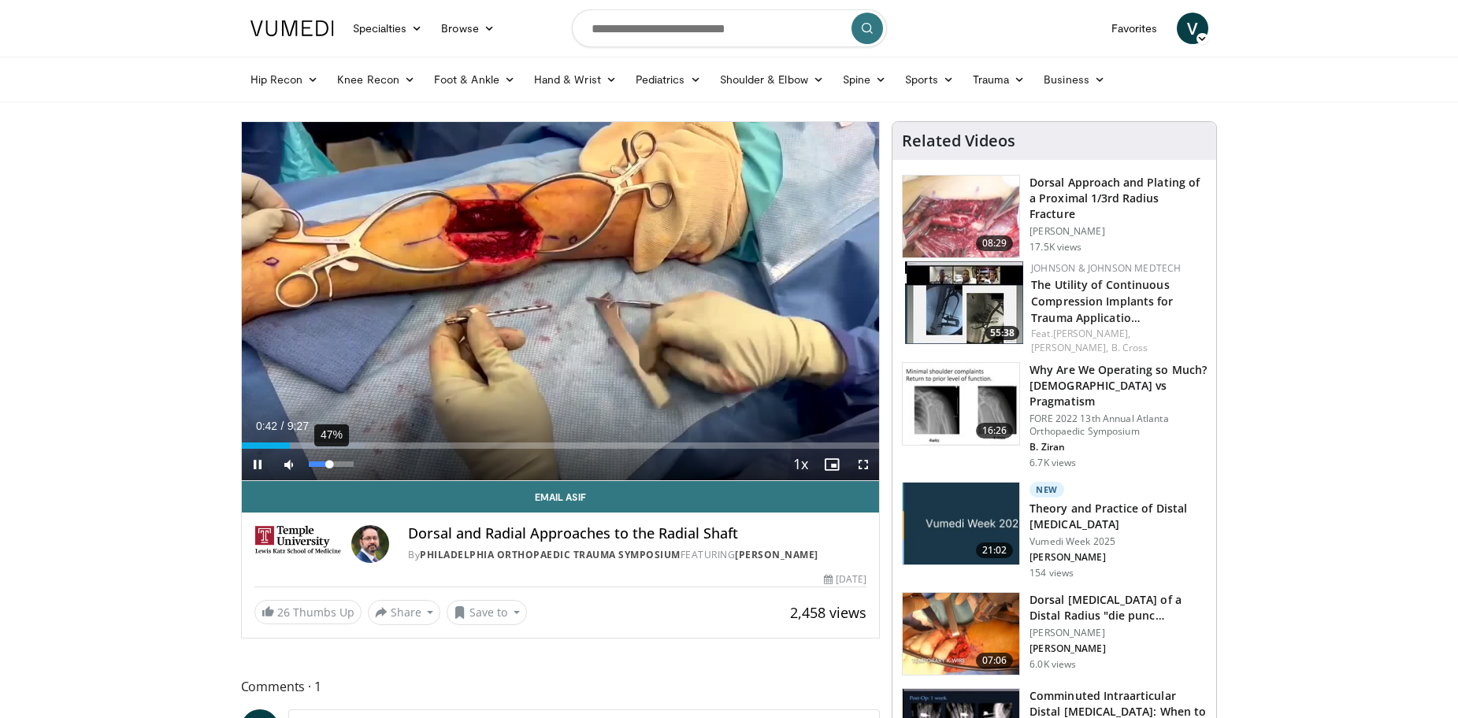
drag, startPoint x: 313, startPoint y: 462, endPoint x: 331, endPoint y: 462, distance: 18.1
click at [330, 462] on div "Volume Level" at bounding box center [319, 464] width 21 height 6
click at [862, 463] on span "Video Player" at bounding box center [862, 464] width 31 height 31
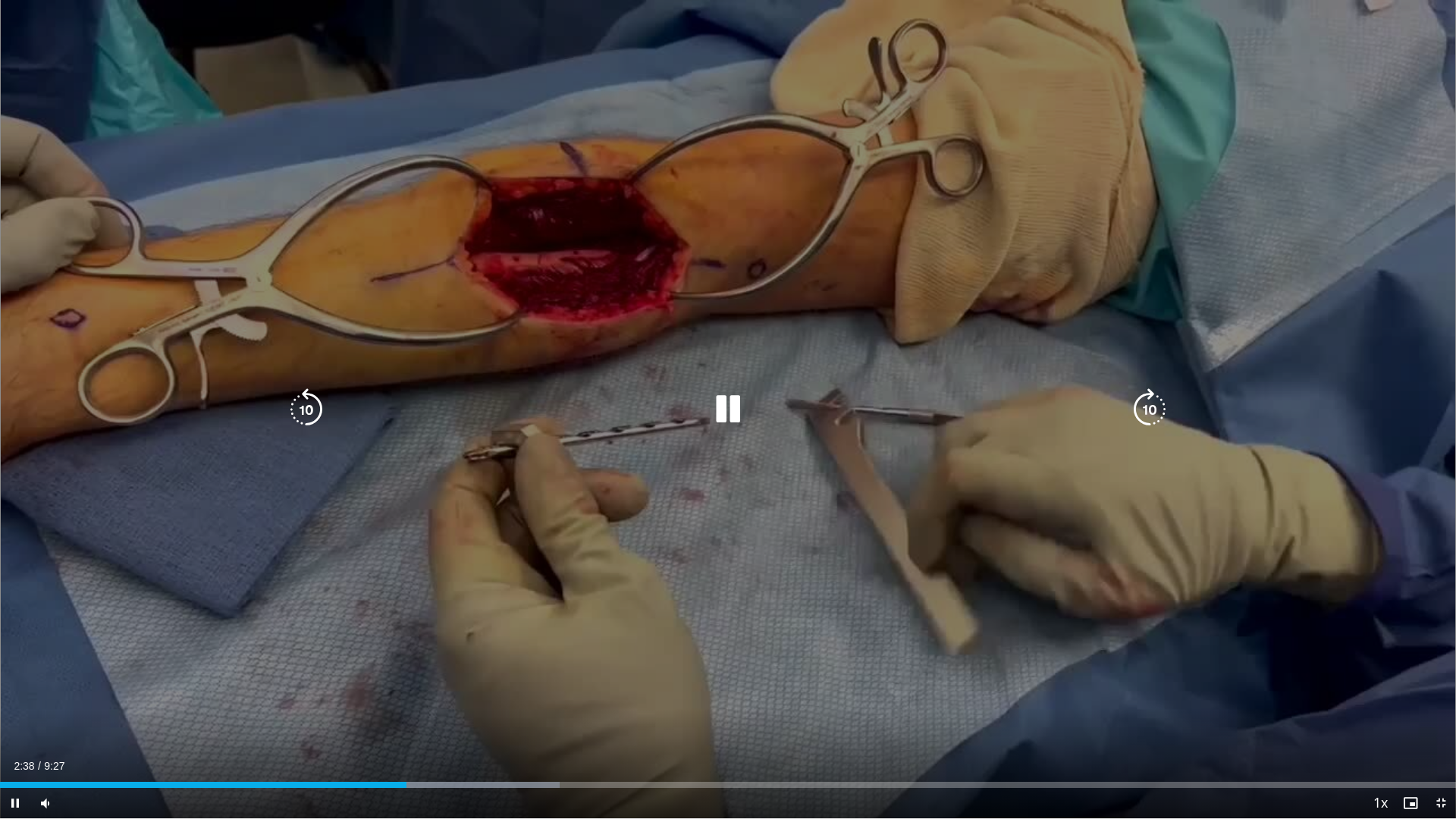
click at [722, 410] on icon "Video Player" at bounding box center [728, 410] width 42 height 42
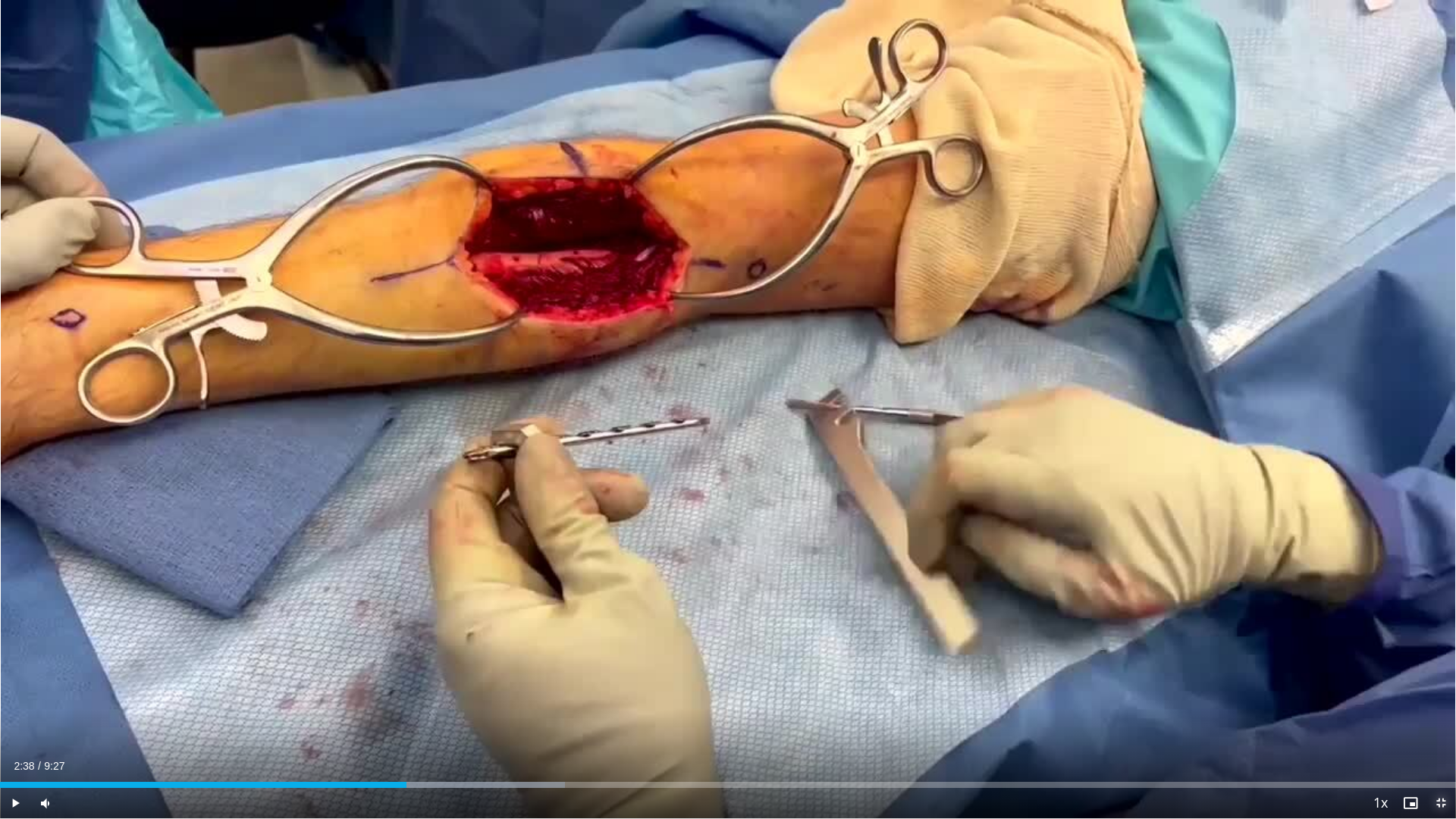
click at [1403, 691] on span "Video Player" at bounding box center [1440, 803] width 30 height 30
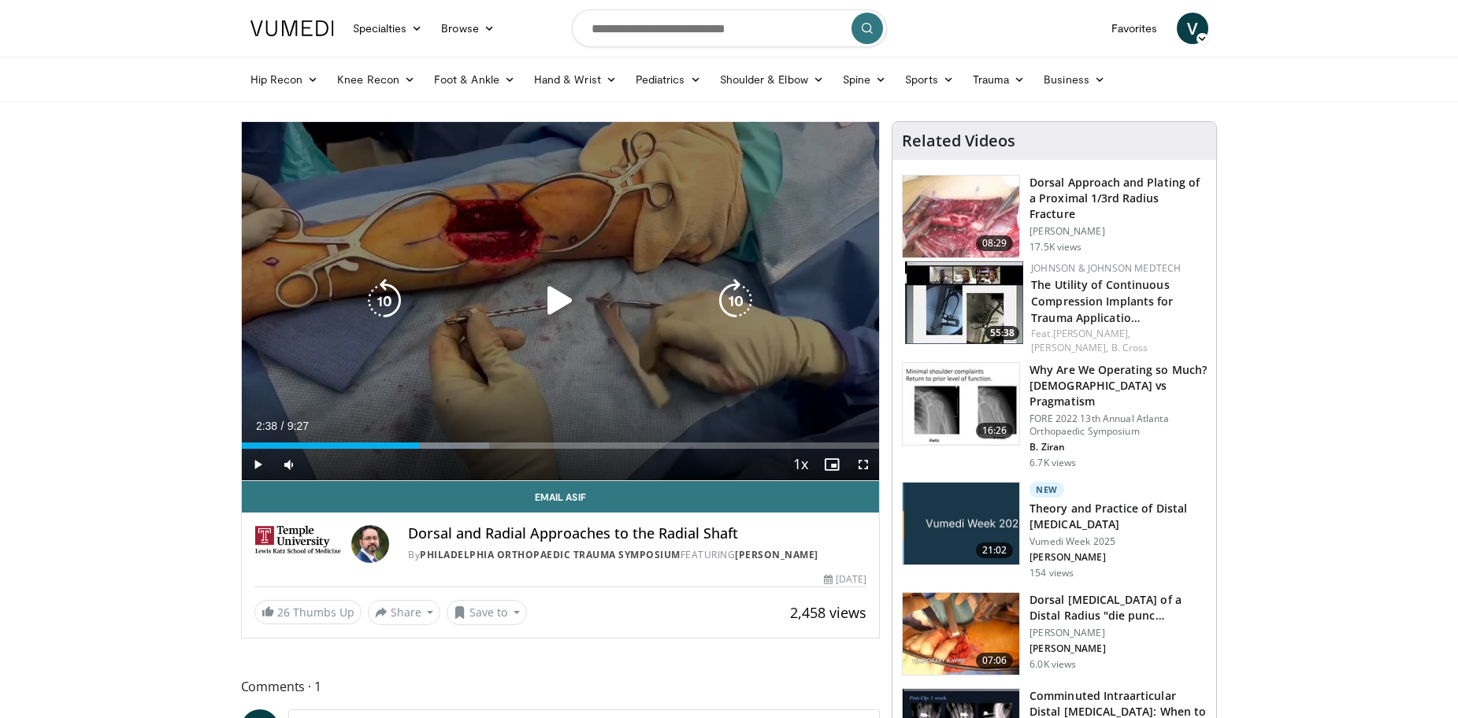
click at [558, 298] on icon "Video Player" at bounding box center [560, 301] width 44 height 44
click at [569, 298] on icon "Video Player" at bounding box center [560, 301] width 44 height 44
